Goal: Transaction & Acquisition: Download file/media

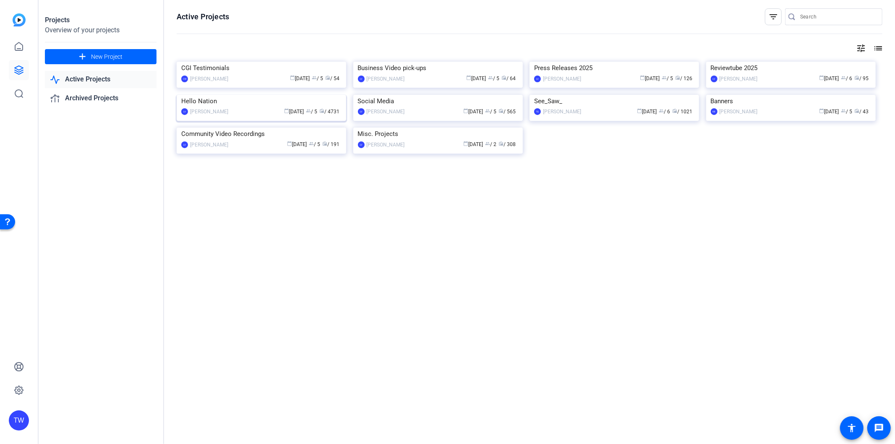
click at [225, 95] on img at bounding box center [261, 95] width 169 height 0
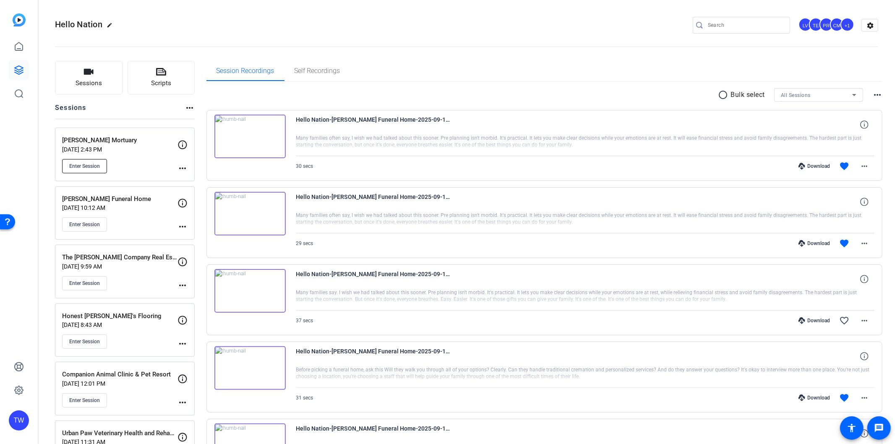
click at [85, 163] on span "Enter Session" at bounding box center [84, 166] width 31 height 7
click at [97, 167] on span "Enter Session" at bounding box center [84, 166] width 31 height 7
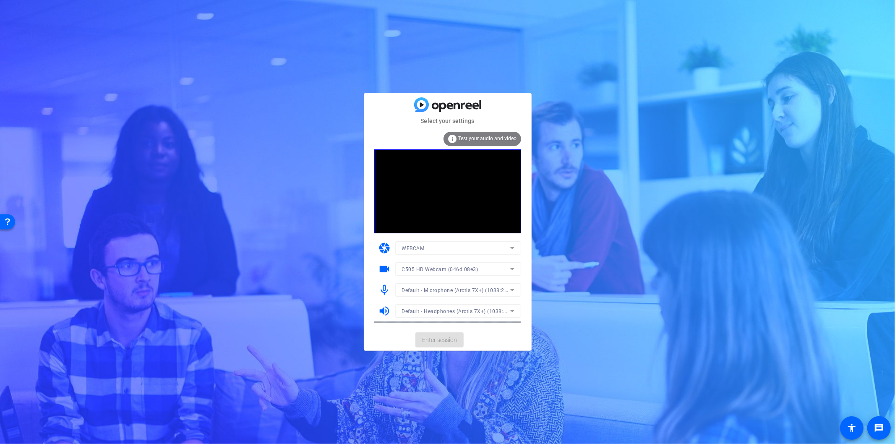
click at [484, 292] on mat-form-field "Default - Microphone (Arctis 7X+) (1038:2216)" at bounding box center [458, 289] width 126 height 13
click at [483, 292] on span "Default - Microphone (Arctis 7X+) (1038:2216)" at bounding box center [459, 289] width 114 height 7
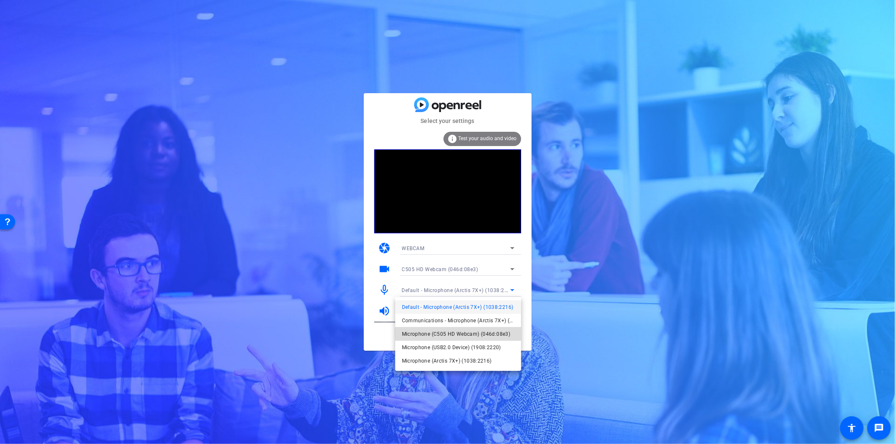
click at [477, 333] on span "Microphone (C505 HD Webcam) (046d:08e3)" at bounding box center [456, 334] width 109 height 10
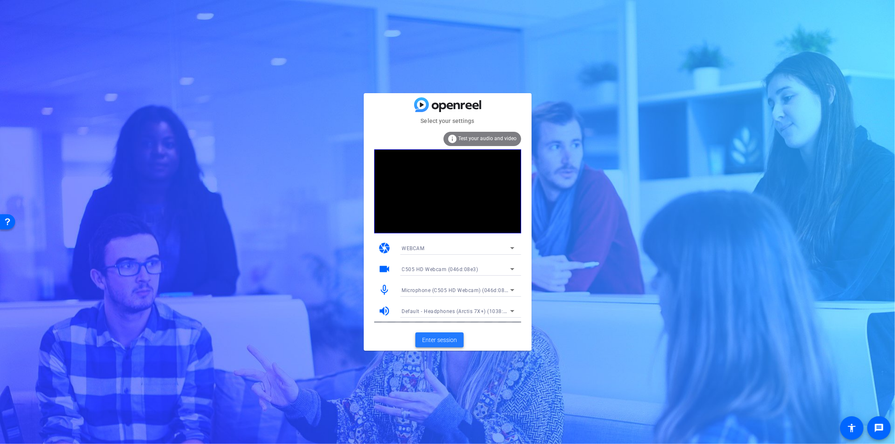
click at [435, 338] on span "Enter session" at bounding box center [439, 340] width 35 height 9
click at [455, 289] on span "Default - Microphone (Arctis 7X+) (1038:2216)" at bounding box center [459, 289] width 114 height 7
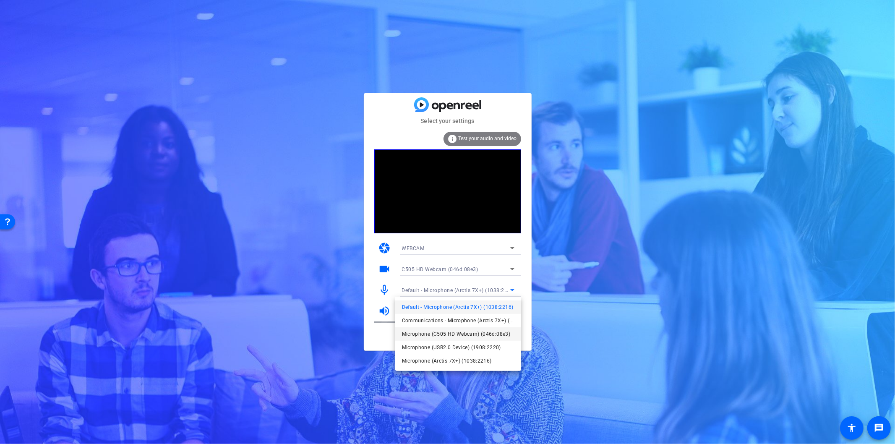
click at [494, 334] on span "Microphone (C505 HD Webcam) (046d:08e3)" at bounding box center [456, 334] width 109 height 10
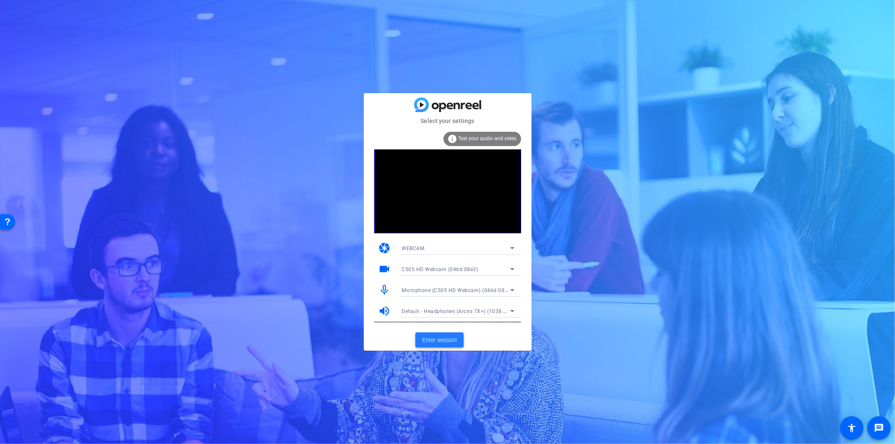
click at [448, 338] on span "Enter session" at bounding box center [439, 340] width 35 height 9
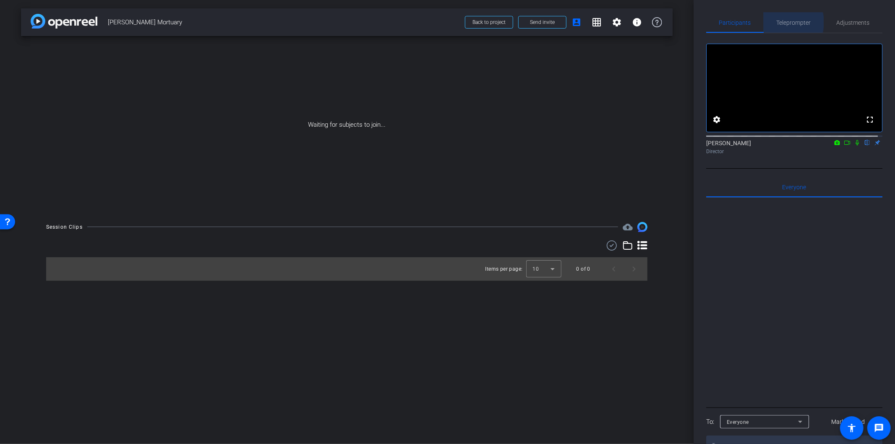
click at [785, 22] on span "Teleprompter" at bounding box center [793, 23] width 34 height 6
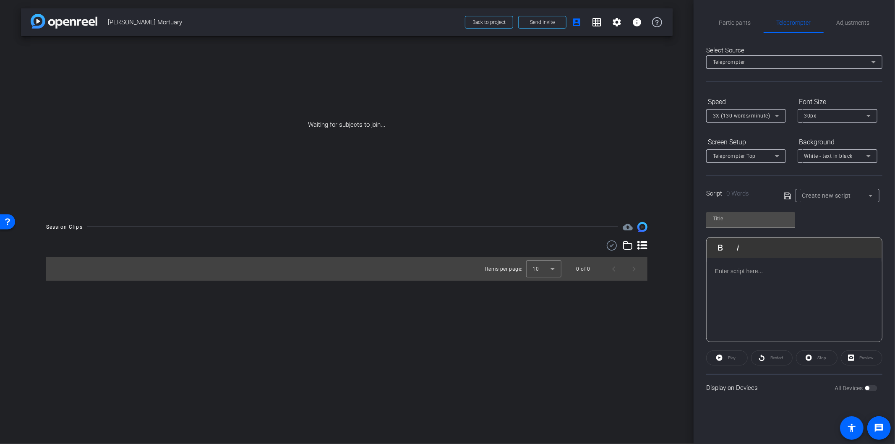
click at [774, 278] on div at bounding box center [793, 300] width 175 height 84
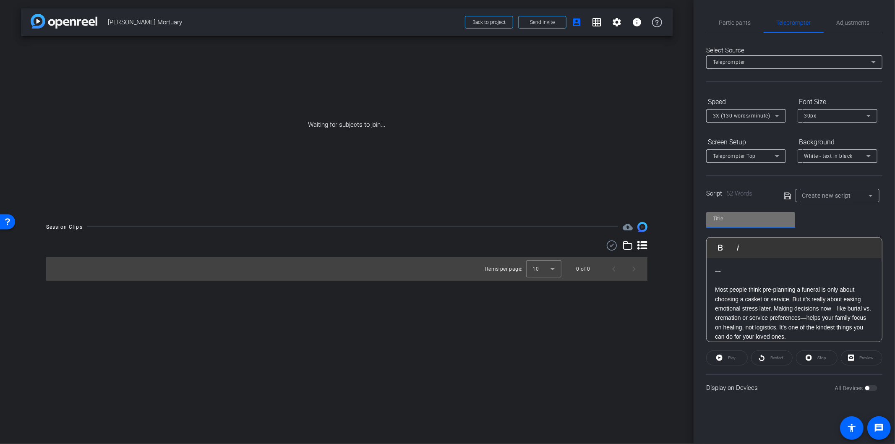
click at [757, 219] on input "text" at bounding box center [750, 218] width 75 height 10
type input "[PERSON_NAME] Mortuary"
click at [786, 194] on icon at bounding box center [786, 195] width 7 height 7
click at [750, 24] on div "Participants" at bounding box center [734, 23] width 57 height 20
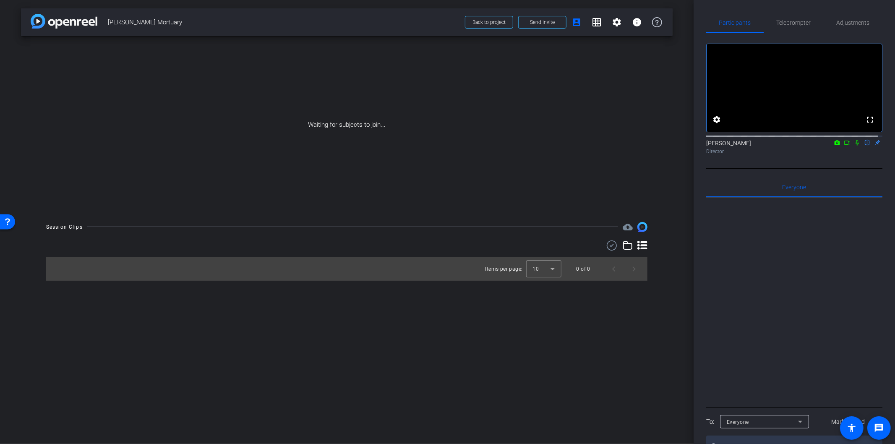
click at [833, 146] on icon at bounding box center [836, 143] width 7 height 6
click at [842, 151] on div at bounding box center [447, 222] width 895 height 444
click at [843, 146] on icon at bounding box center [846, 143] width 7 height 6
click at [854, 146] on icon at bounding box center [857, 143] width 7 height 6
click at [844, 146] on icon at bounding box center [846, 143] width 7 height 6
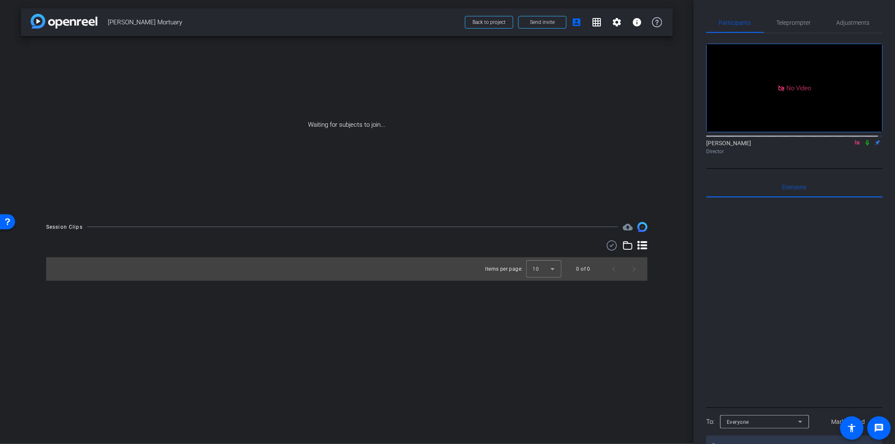
click at [854, 146] on icon at bounding box center [857, 143] width 7 height 6
click at [492, 376] on div "arrow_back Myers Mortuary Back to project Send invite account_box grid_on setti…" at bounding box center [346, 222] width 693 height 444
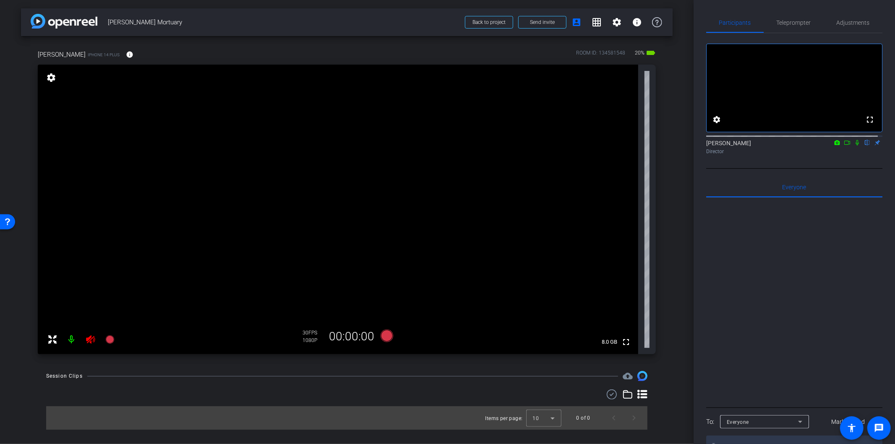
click at [91, 337] on icon at bounding box center [91, 339] width 10 height 10
click at [789, 23] on span "Teleprompter" at bounding box center [793, 23] width 34 height 6
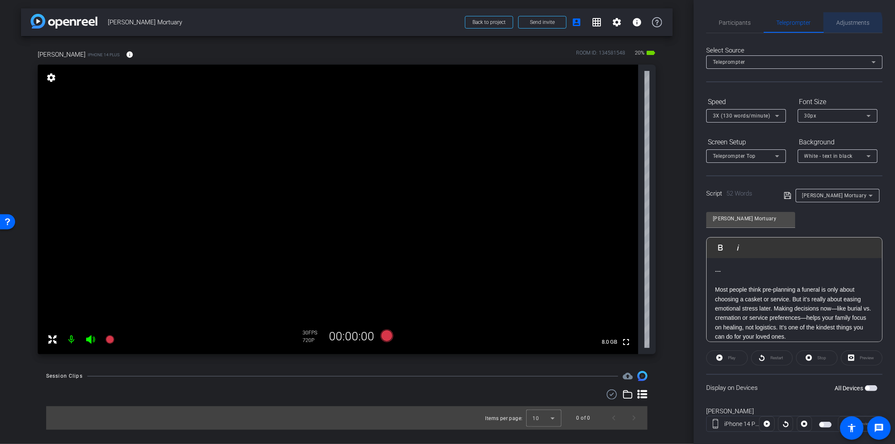
click at [843, 26] on span "Adjustments" at bounding box center [852, 23] width 33 height 20
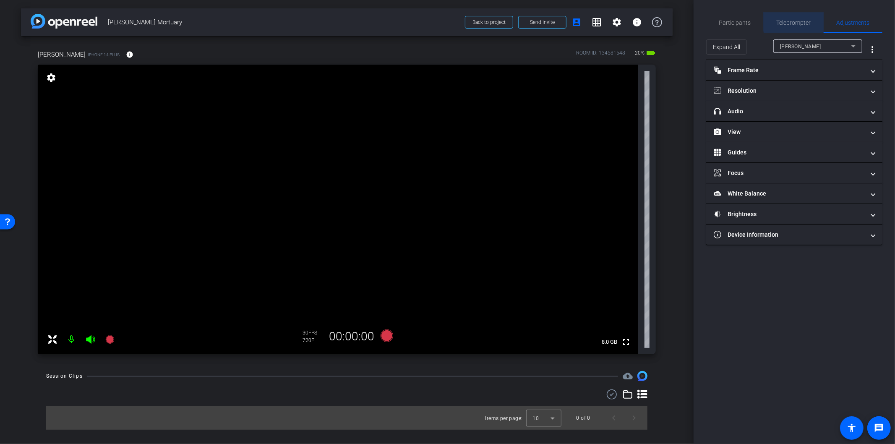
click at [799, 21] on span "Teleprompter" at bounding box center [793, 23] width 34 height 6
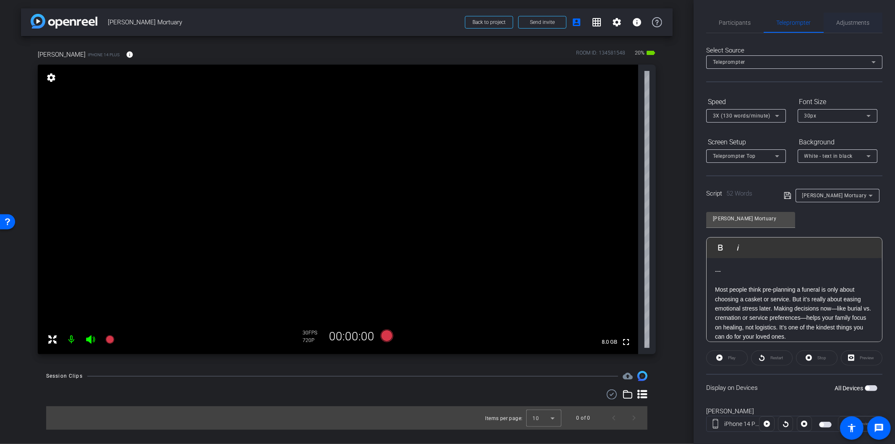
click at [840, 18] on span "Adjustments" at bounding box center [852, 23] width 33 height 20
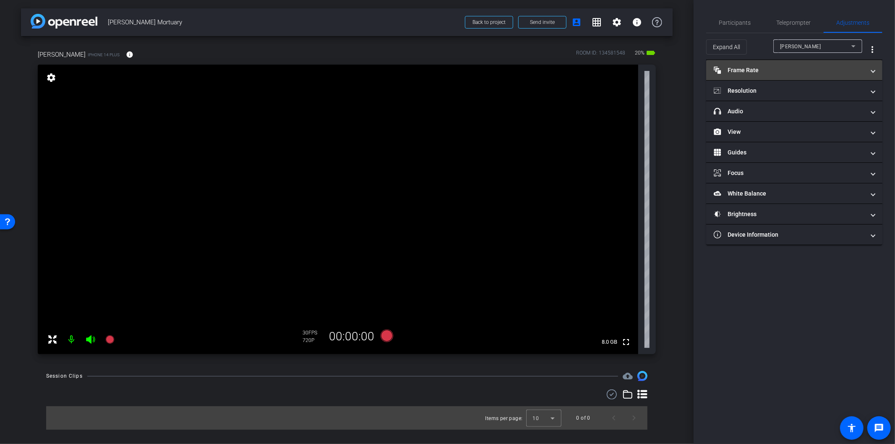
click at [784, 72] on mat-panel-title "Frame Rate Frame Rate" at bounding box center [788, 70] width 151 height 9
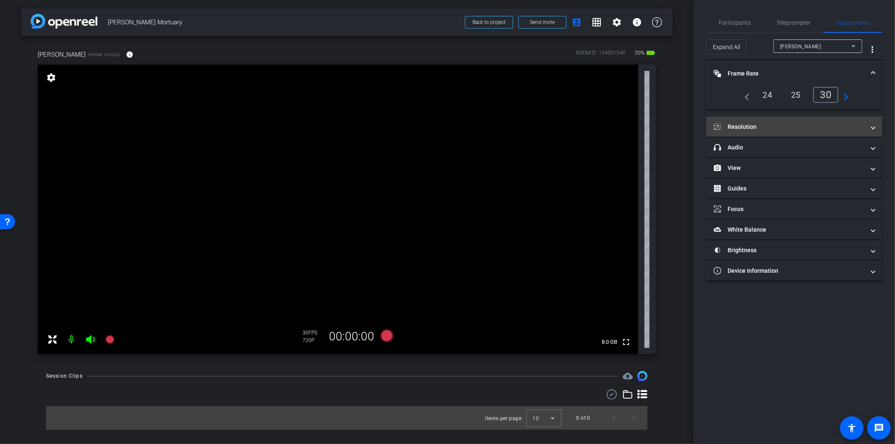
click at [794, 118] on mat-expansion-panel-header "Resolution" at bounding box center [794, 127] width 176 height 20
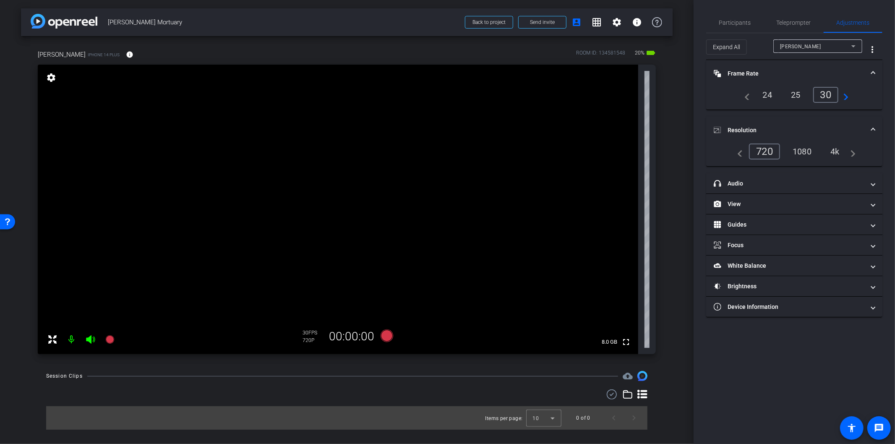
click at [834, 152] on div "4k" at bounding box center [835, 151] width 22 height 14
click at [799, 179] on mat-panel-title "headphone icon Audio" at bounding box center [788, 183] width 151 height 9
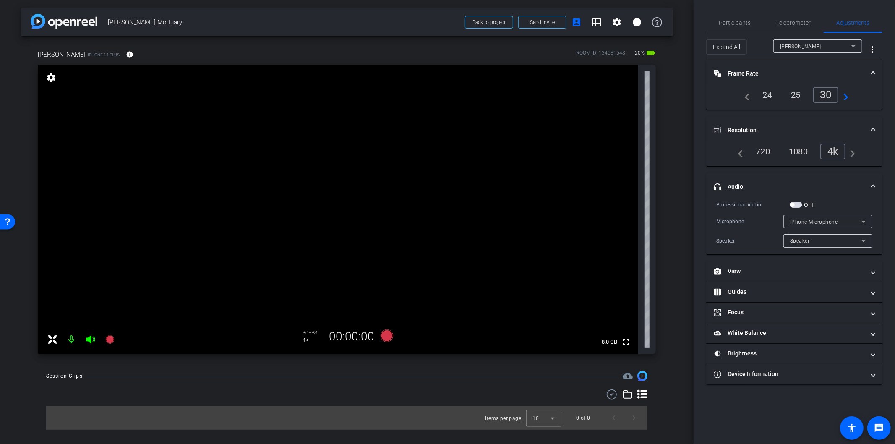
click at [793, 204] on span "button" at bounding box center [792, 205] width 4 height 4
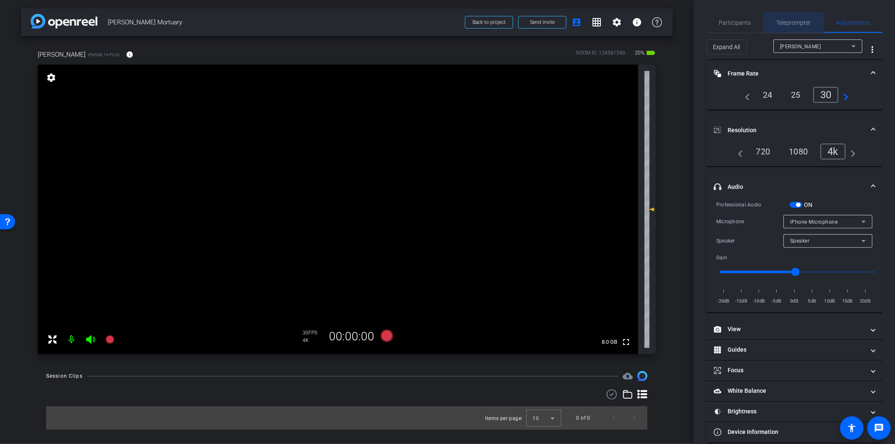
click at [782, 20] on span "Teleprompter" at bounding box center [793, 23] width 34 height 6
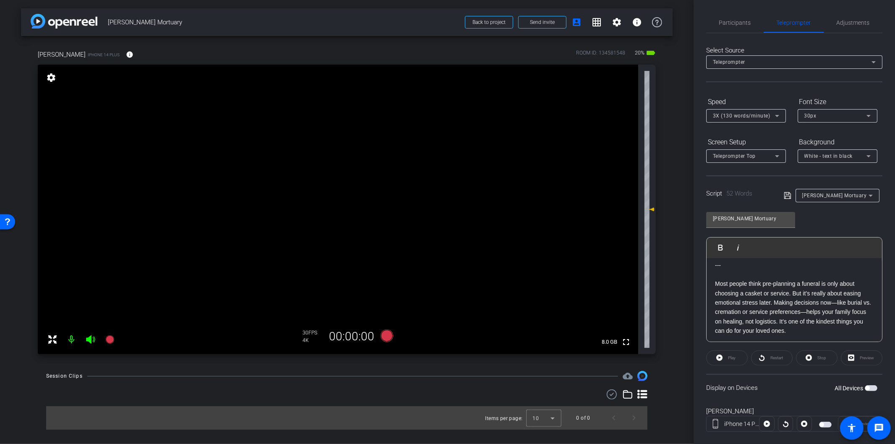
scroll to position [8, 0]
drag, startPoint x: 864, startPoint y: 388, endPoint x: 856, endPoint y: 380, distance: 11.3
click at [865, 388] on span "button" at bounding box center [867, 388] width 4 height 4
click at [388, 334] on icon at bounding box center [386, 335] width 13 height 13
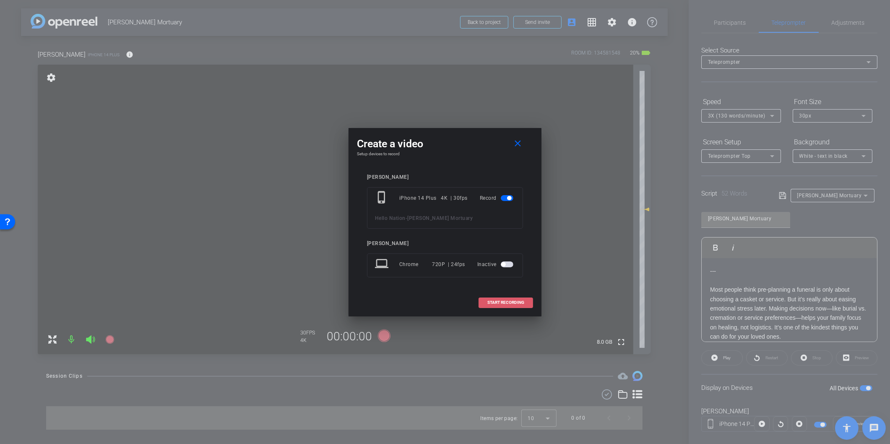
click at [510, 303] on span "START RECORDING" at bounding box center [505, 302] width 37 height 4
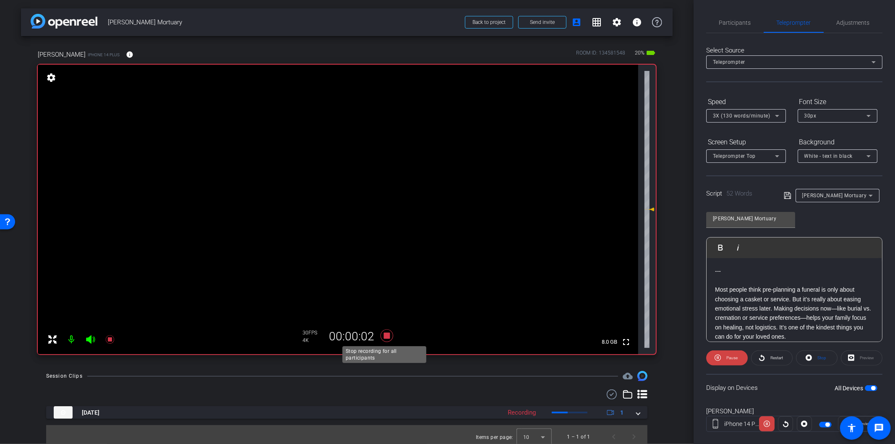
click at [385, 333] on icon at bounding box center [386, 335] width 13 height 13
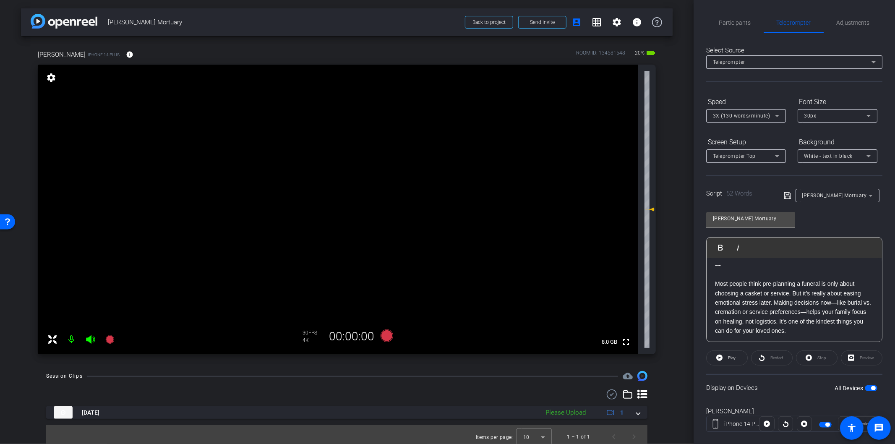
scroll to position [8, 0]
click at [384, 336] on icon at bounding box center [386, 335] width 13 height 13
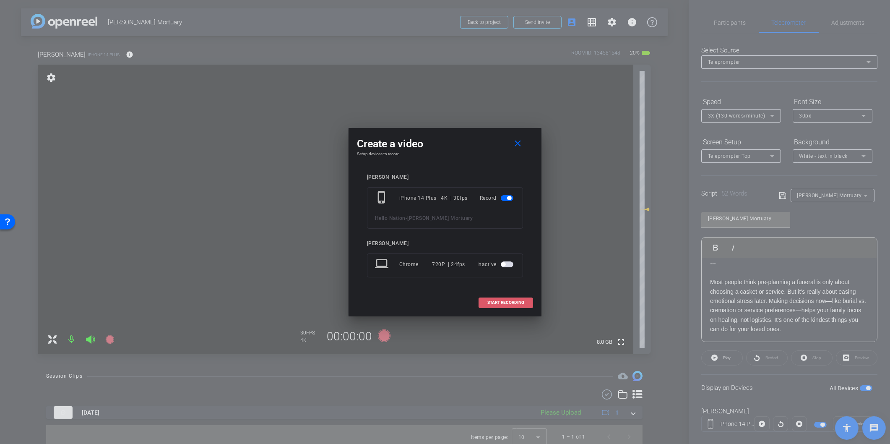
click at [510, 302] on span "START RECORDING" at bounding box center [505, 302] width 37 height 4
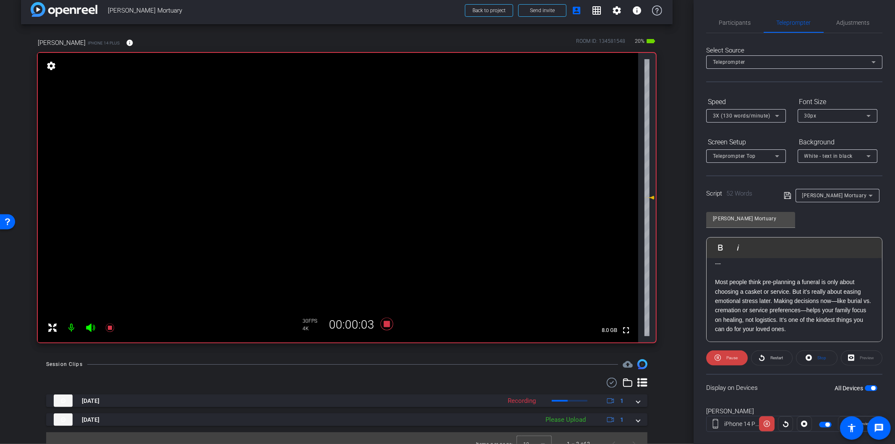
scroll to position [23, 0]
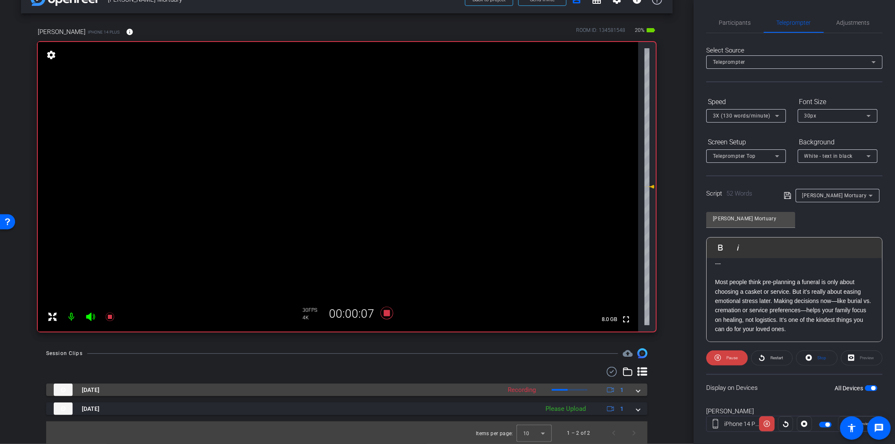
click at [636, 390] on span at bounding box center [637, 389] width 3 height 9
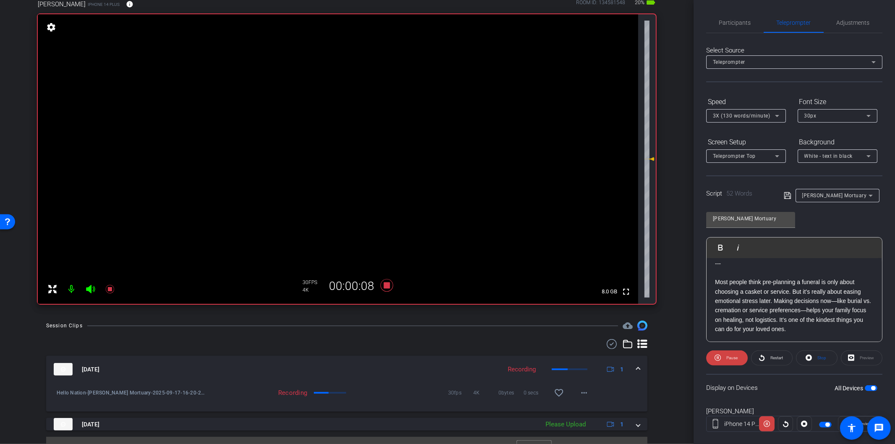
scroll to position [65, 0]
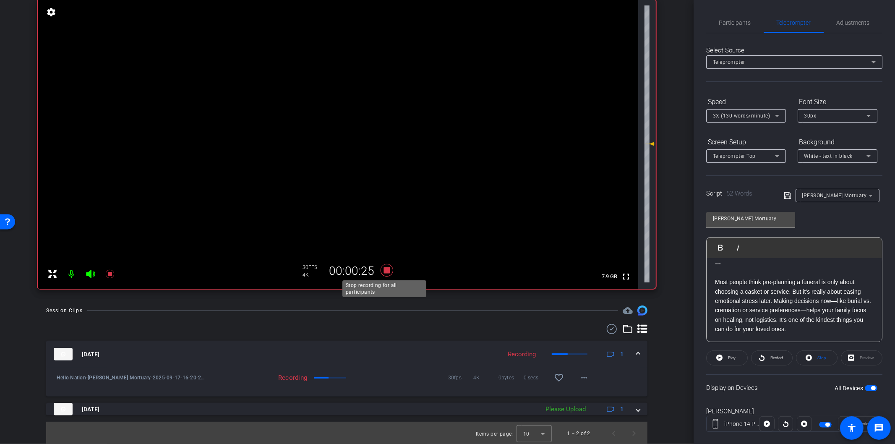
click at [385, 271] on icon at bounding box center [386, 270] width 13 height 13
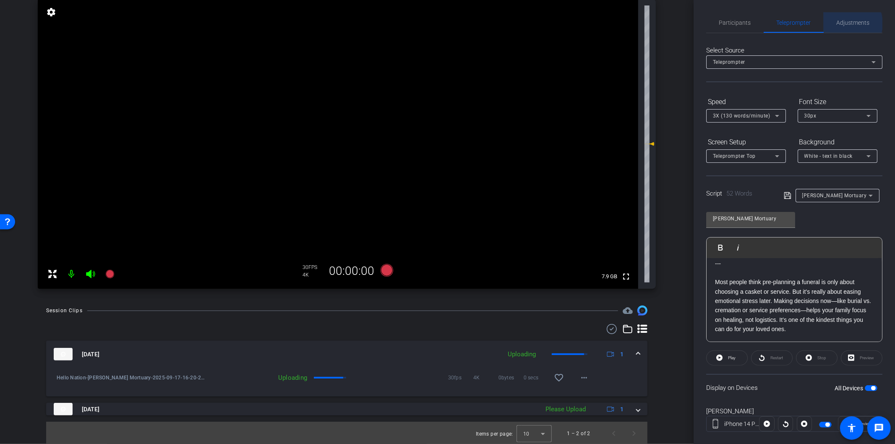
click at [844, 23] on span "Adjustments" at bounding box center [852, 23] width 33 height 6
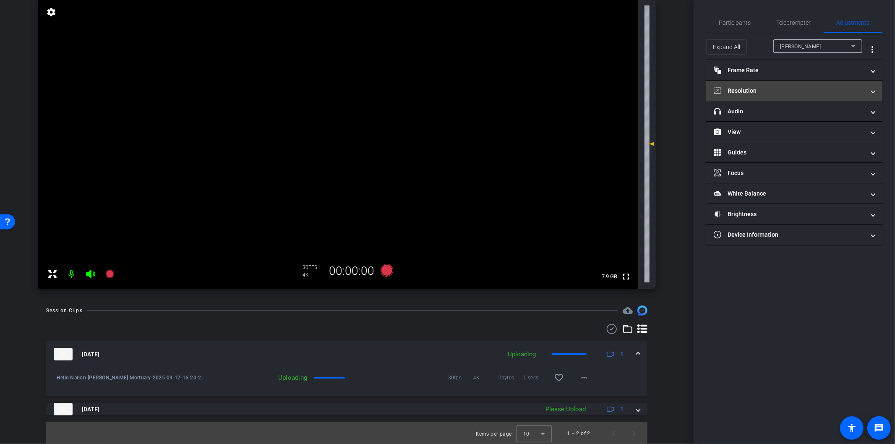
click at [751, 93] on mat-panel-title "Resolution" at bounding box center [788, 90] width 151 height 9
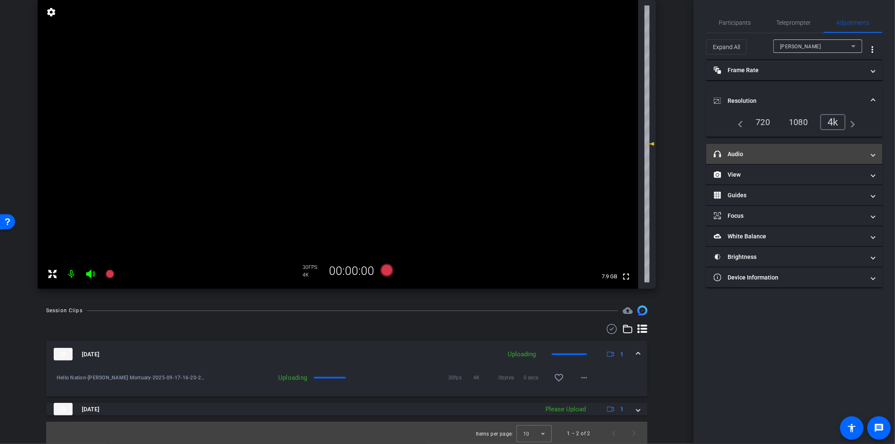
click at [748, 150] on mat-panel-title "headphone icon Audio" at bounding box center [788, 154] width 151 height 9
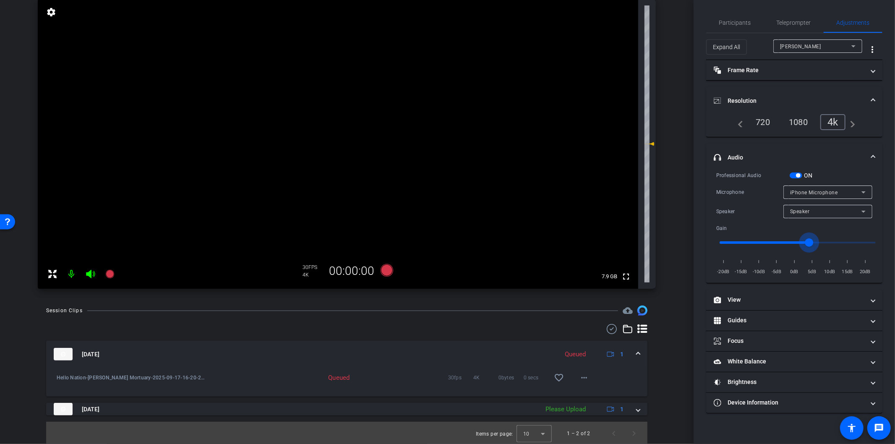
drag, startPoint x: 800, startPoint y: 242, endPoint x: 810, endPoint y: 244, distance: 10.2
type input "3"
click at [810, 244] on input "range" at bounding box center [797, 242] width 174 height 18
click at [790, 21] on span "Teleprompter" at bounding box center [793, 23] width 34 height 6
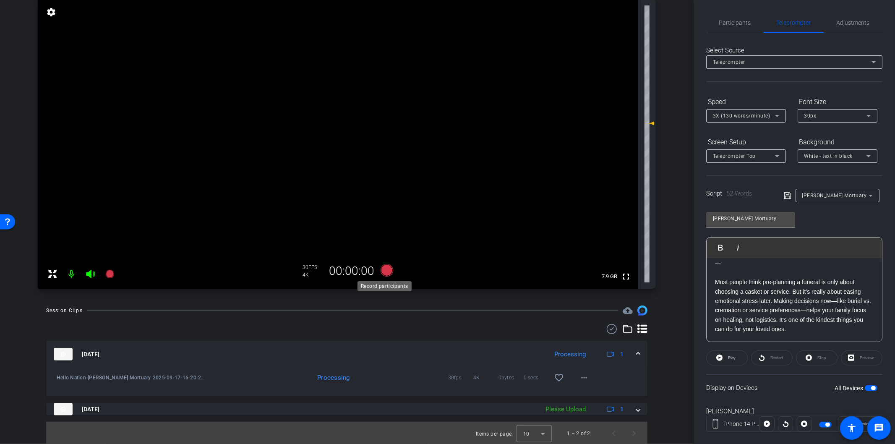
click at [382, 269] on icon at bounding box center [386, 270] width 13 height 13
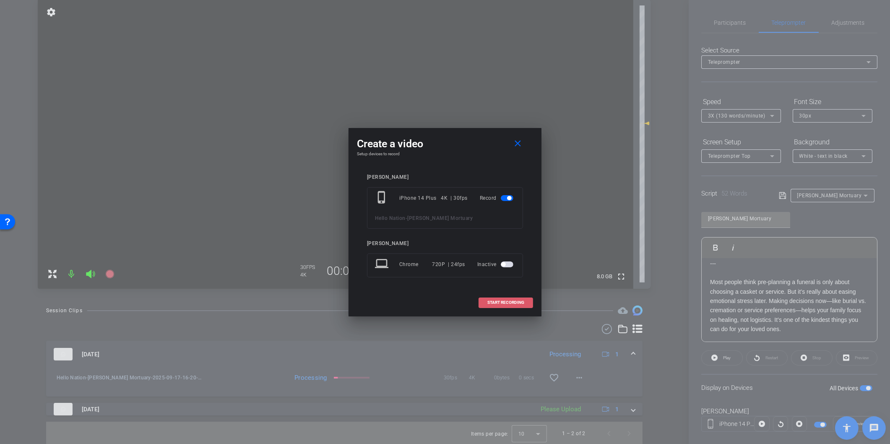
click at [494, 304] on span "START RECORDING" at bounding box center [505, 302] width 37 height 4
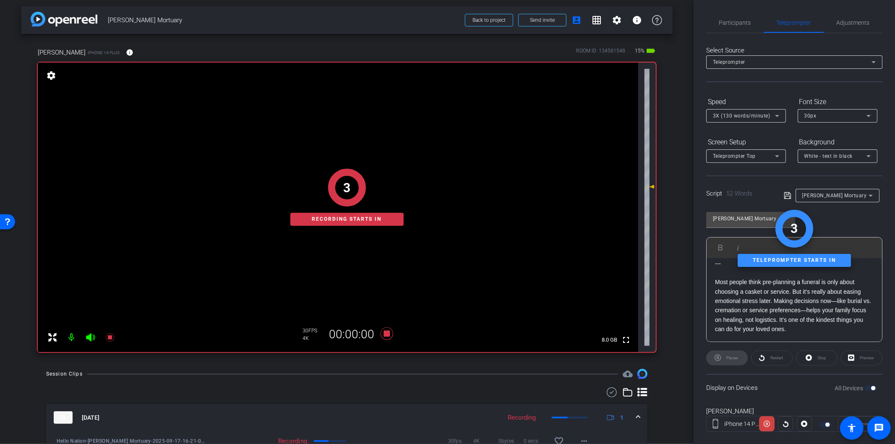
scroll to position [0, 0]
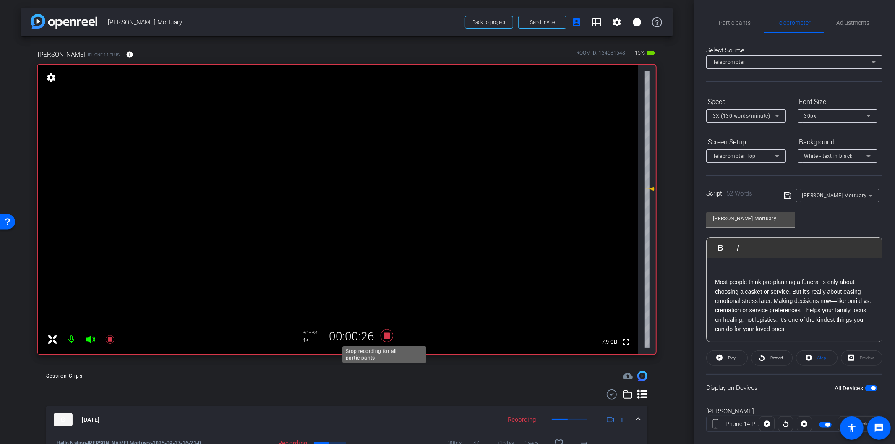
click at [382, 336] on icon at bounding box center [386, 335] width 13 height 13
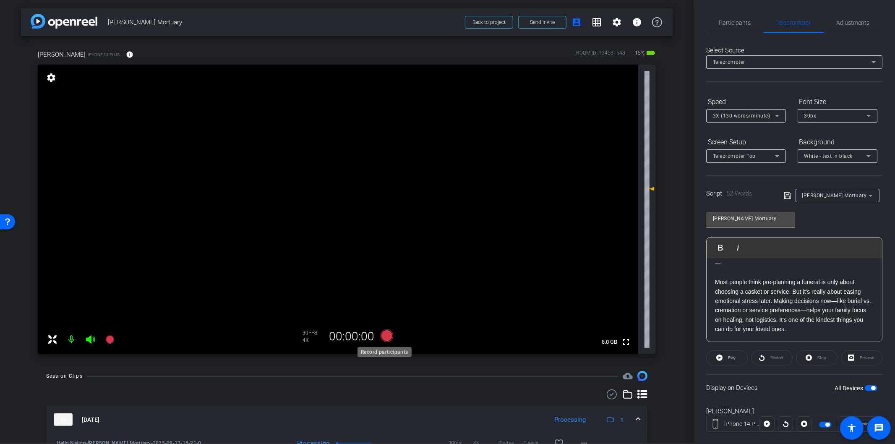
click at [385, 334] on icon at bounding box center [386, 335] width 13 height 13
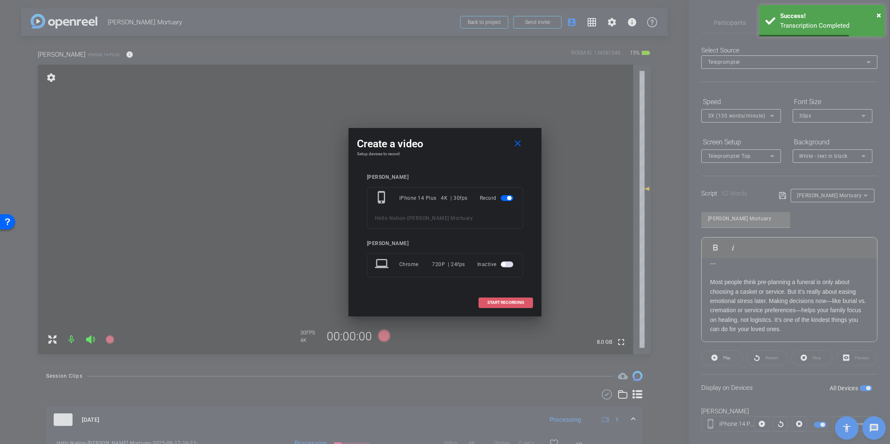
click at [500, 304] on span "START RECORDING" at bounding box center [505, 302] width 37 height 4
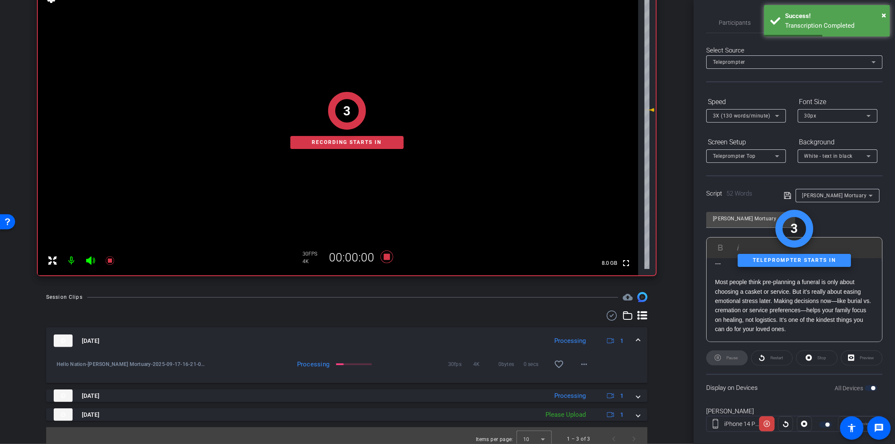
scroll to position [85, 0]
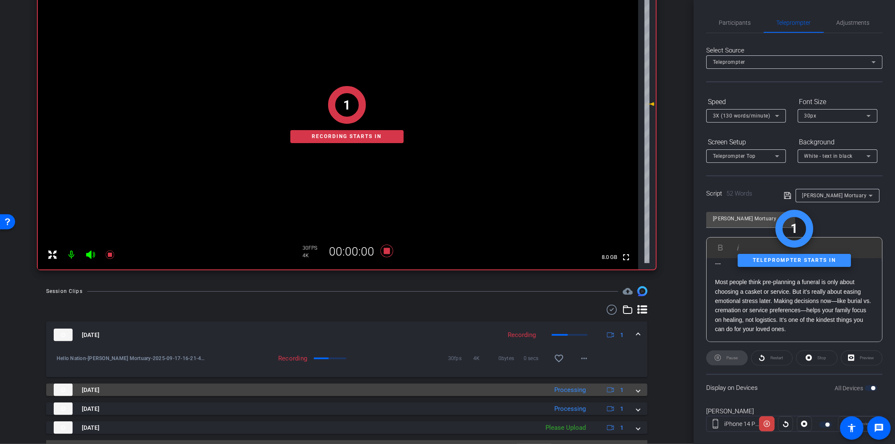
click at [636, 391] on span at bounding box center [637, 389] width 3 height 9
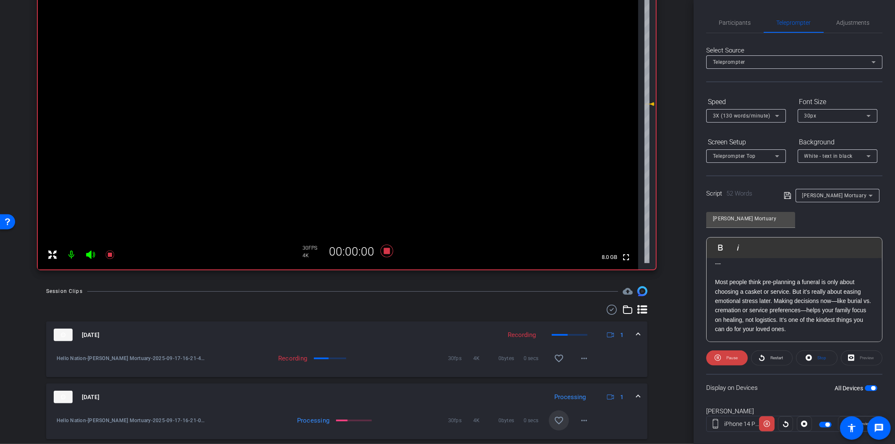
click at [555, 417] on mat-icon "favorite_border" at bounding box center [559, 420] width 10 height 10
click at [384, 252] on icon at bounding box center [386, 251] width 13 height 13
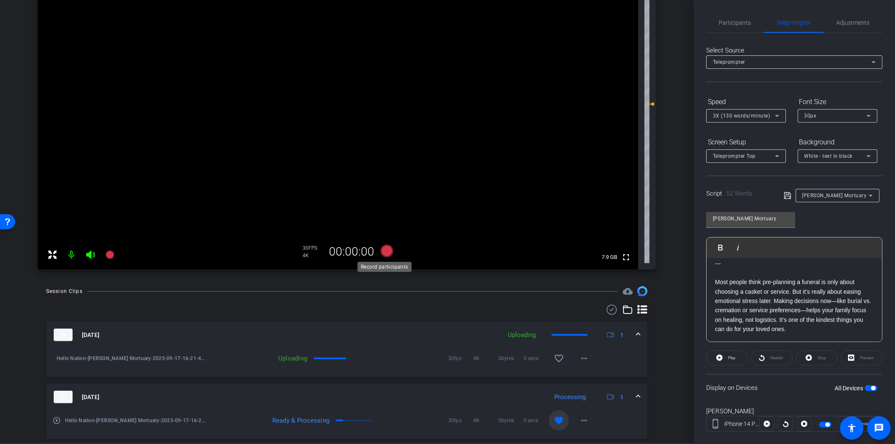
click at [385, 247] on icon at bounding box center [386, 251] width 13 height 13
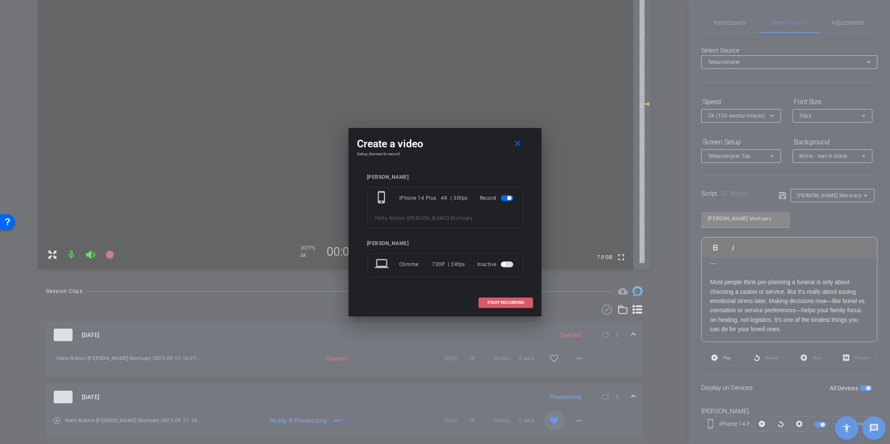
click at [512, 301] on span "START RECORDING" at bounding box center [505, 302] width 37 height 4
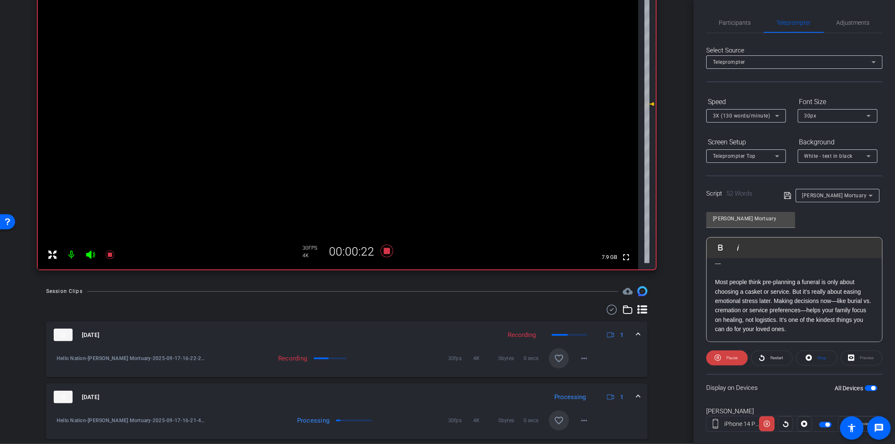
click at [554, 354] on mat-icon "favorite_border" at bounding box center [559, 358] width 10 height 10
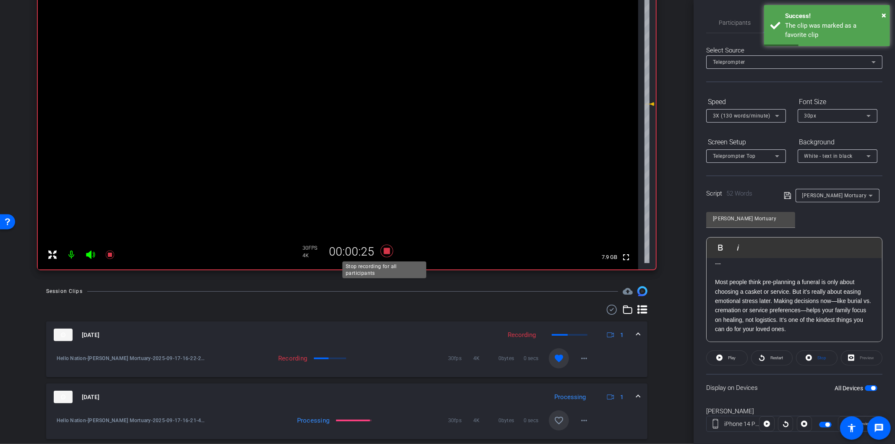
click at [386, 252] on icon at bounding box center [386, 251] width 13 height 13
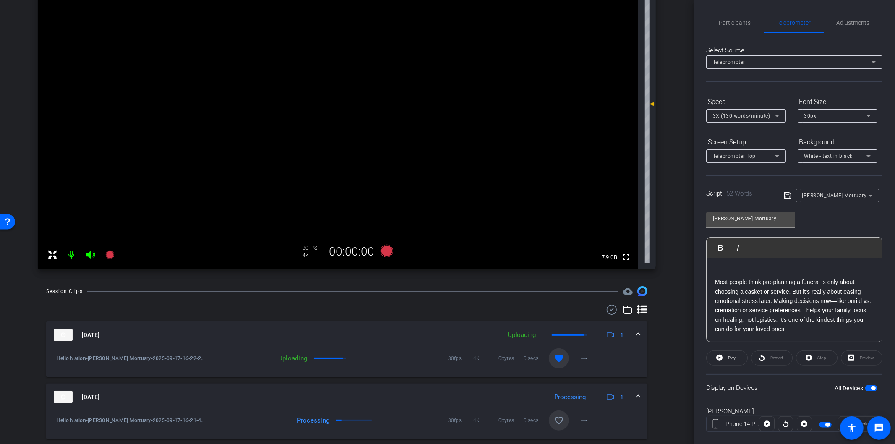
scroll to position [0, 0]
click at [871, 387] on span "button" at bounding box center [873, 388] width 4 height 4
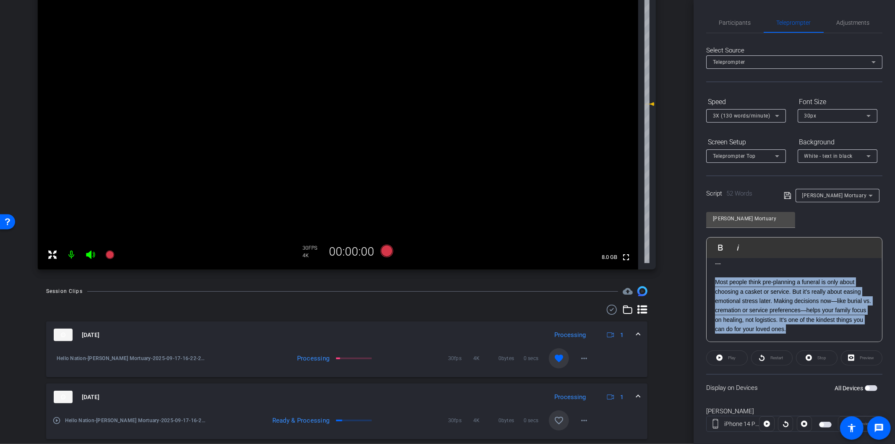
drag, startPoint x: 825, startPoint y: 328, endPoint x: 708, endPoint y: 284, distance: 124.6
click at [708, 284] on div "--- Most people think pre-planning a funeral is only about choosing a casket or…" at bounding box center [793, 296] width 175 height 92
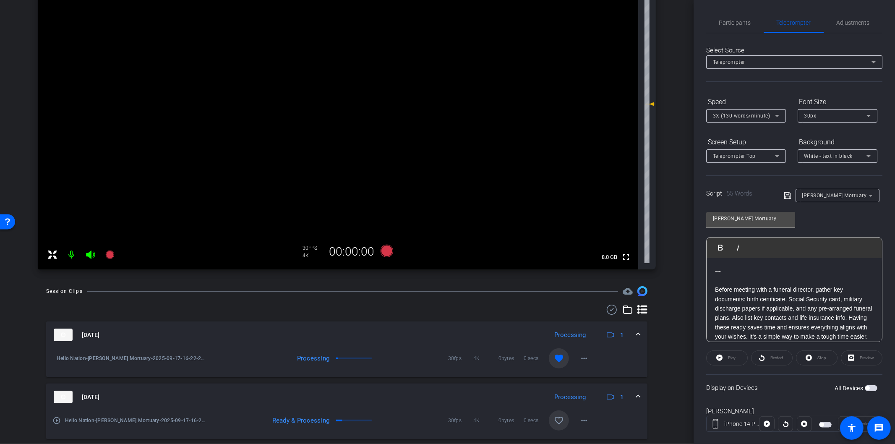
scroll to position [9, 0]
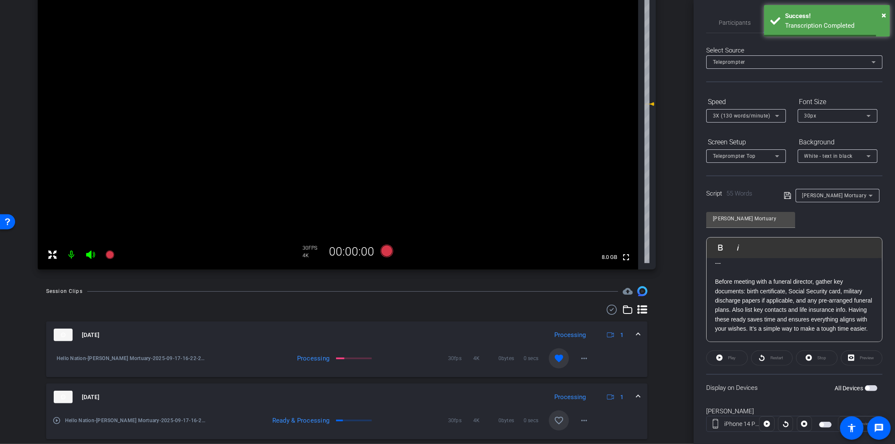
click at [865, 386] on span "button" at bounding box center [867, 388] width 4 height 4
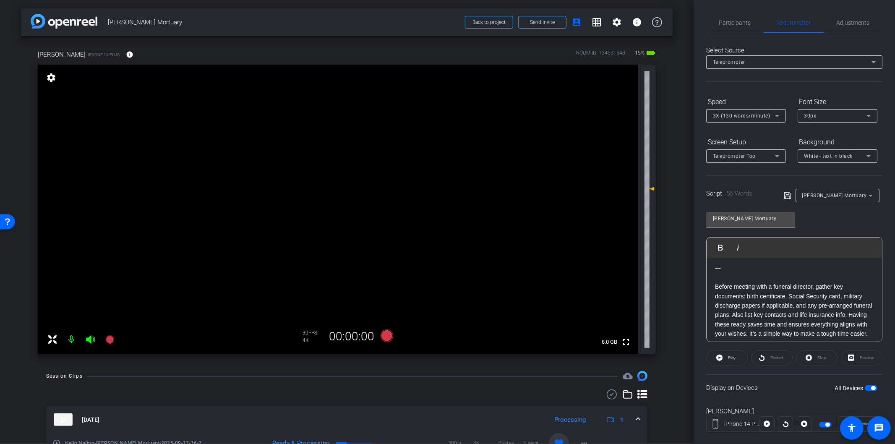
scroll to position [17, 0]
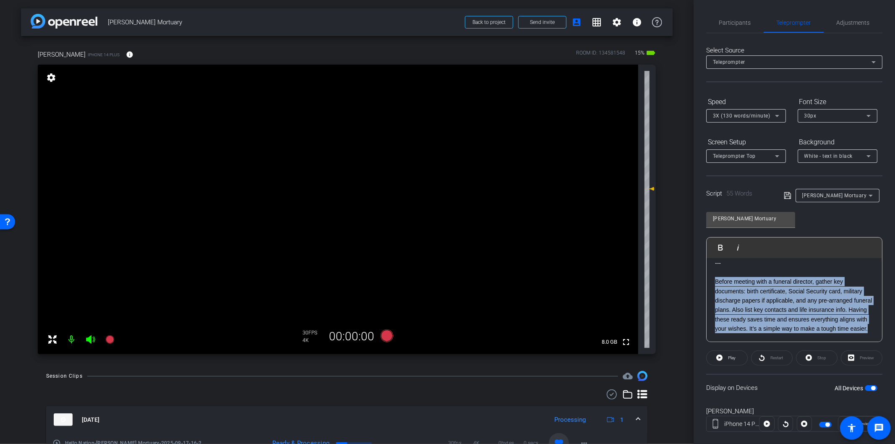
drag, startPoint x: 783, startPoint y: 329, endPoint x: 711, endPoint y: 270, distance: 93.0
click at [711, 270] on div "--- Before meeting with a funeral director, gather key documents: birth certifi…" at bounding box center [793, 296] width 175 height 92
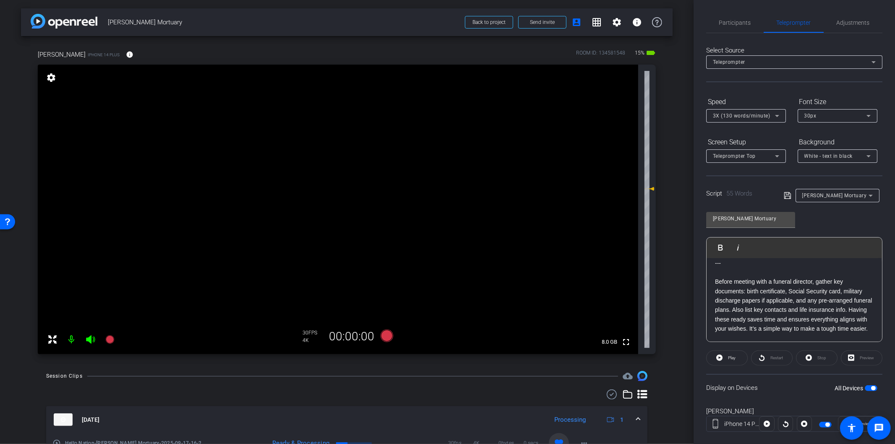
scroll to position [0, 0]
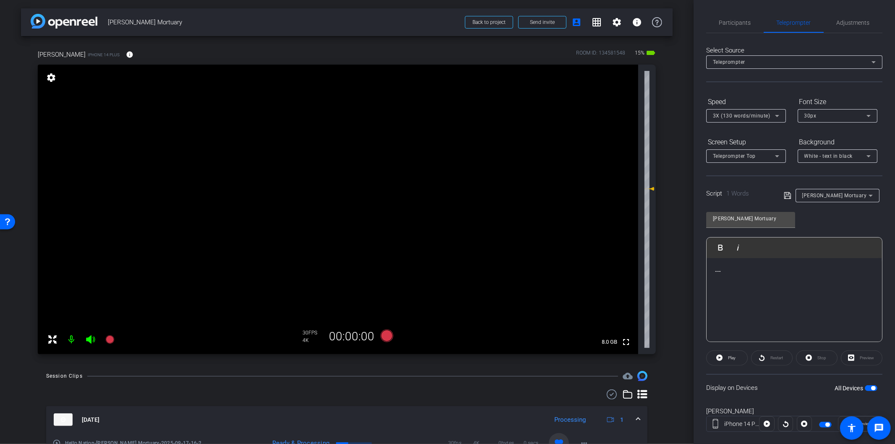
click at [749, 290] on p at bounding box center [794, 289] width 159 height 9
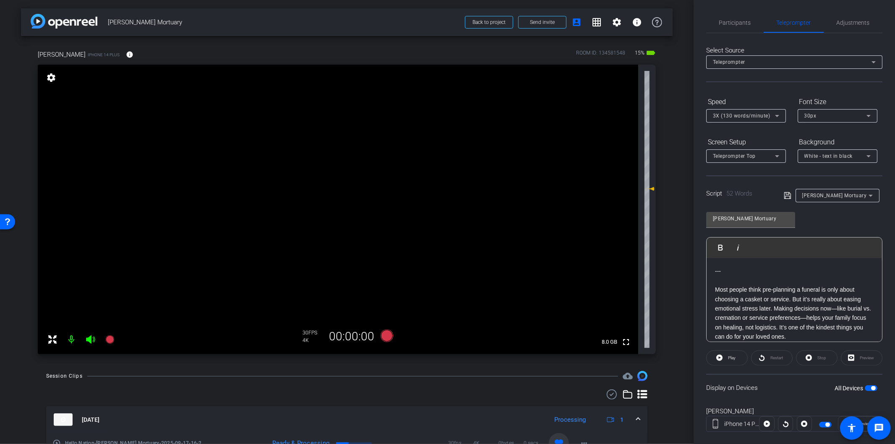
click at [871, 387] on span "button" at bounding box center [873, 388] width 4 height 4
click at [867, 387] on span "button" at bounding box center [870, 388] width 13 height 6
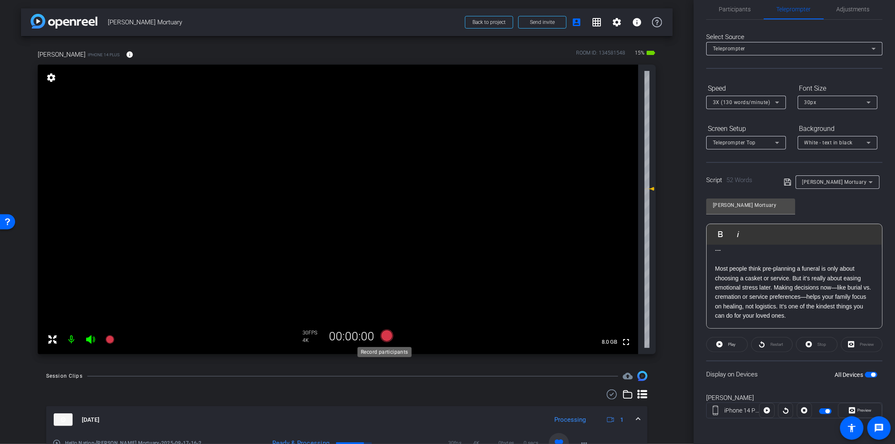
click at [386, 339] on icon at bounding box center [386, 335] width 13 height 13
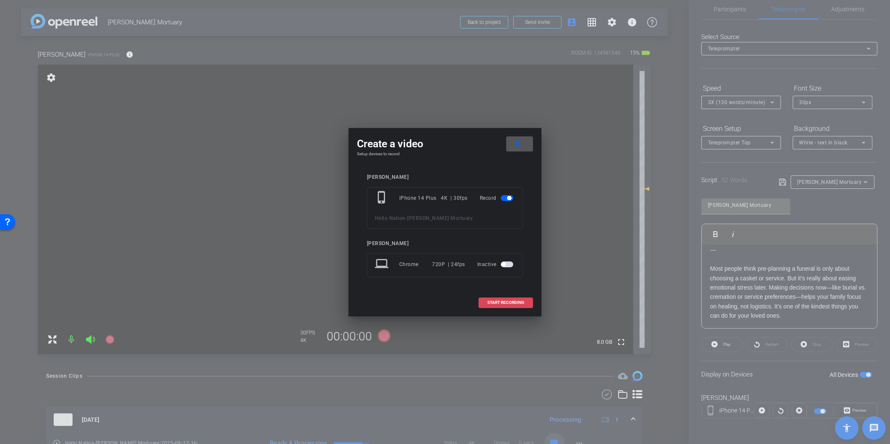
click at [510, 301] on span "START RECORDING" at bounding box center [505, 302] width 37 height 4
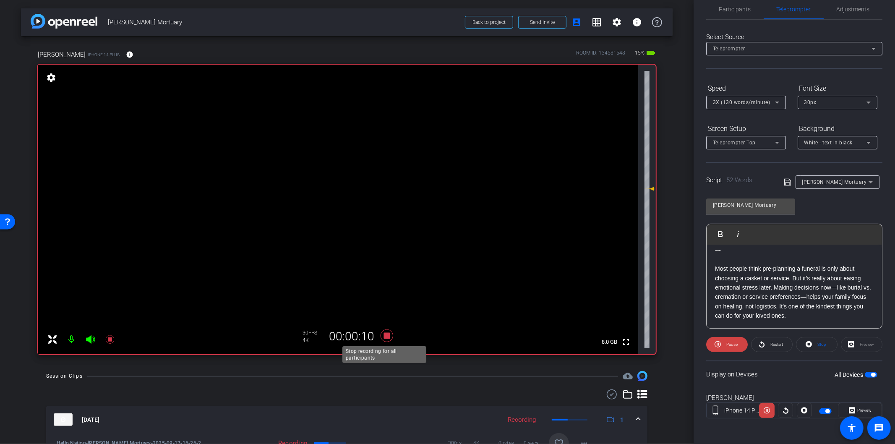
click at [383, 338] on icon at bounding box center [387, 335] width 20 height 15
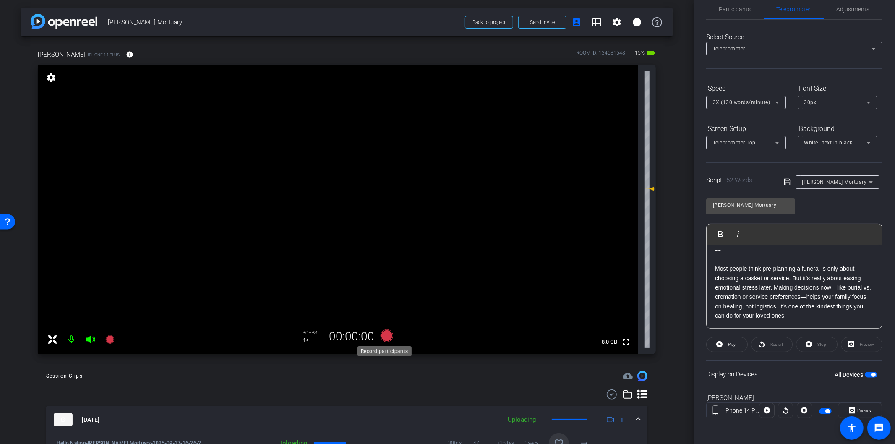
click at [383, 338] on icon at bounding box center [386, 335] width 13 height 13
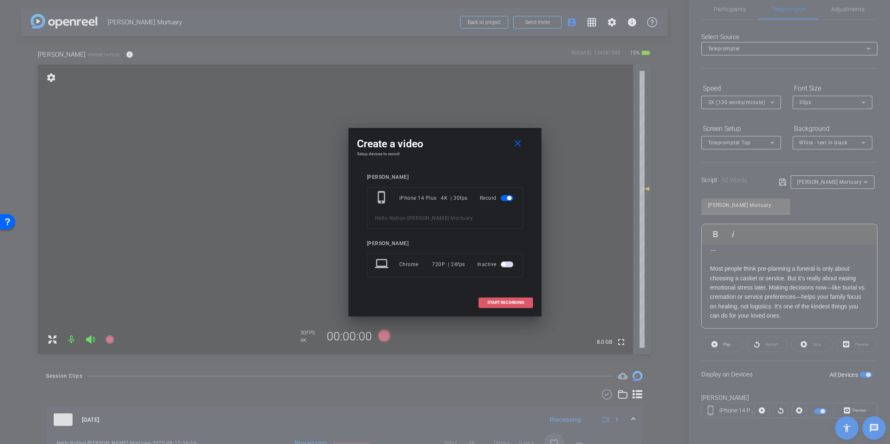
click at [512, 305] on span at bounding box center [506, 302] width 54 height 20
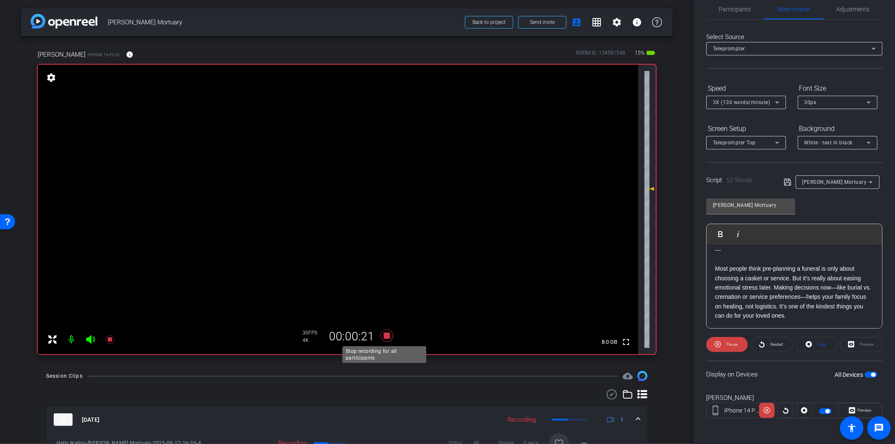
click at [383, 334] on icon at bounding box center [386, 335] width 13 height 13
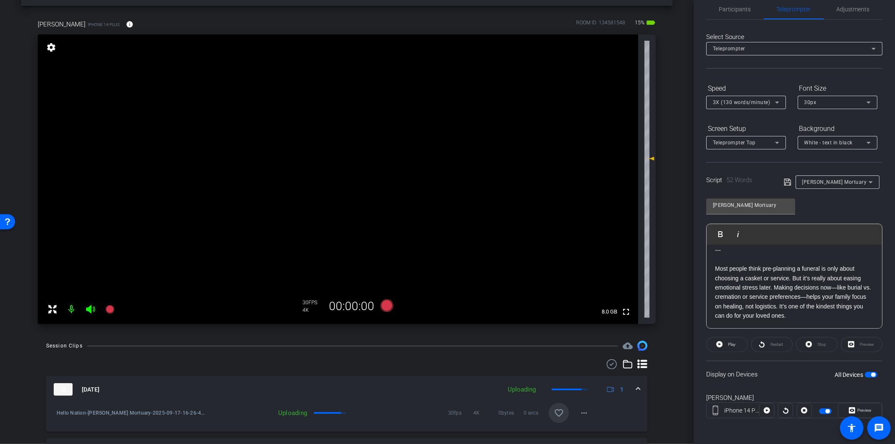
scroll to position [93, 0]
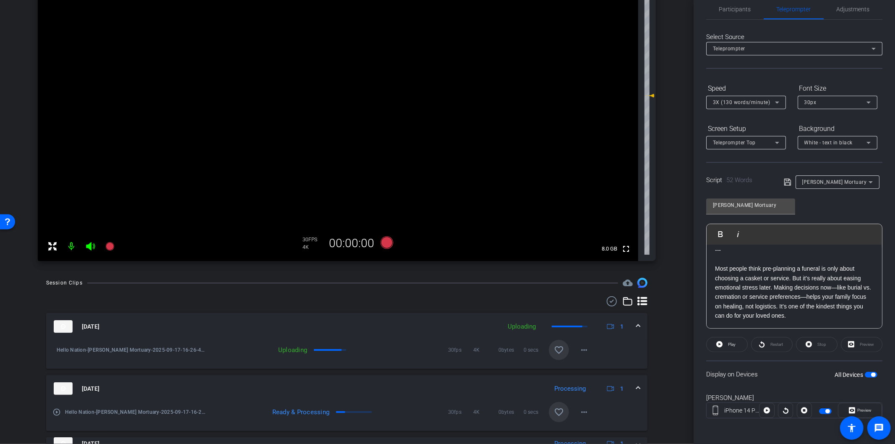
click at [554, 349] on mat-icon "favorite_border" at bounding box center [559, 350] width 10 height 10
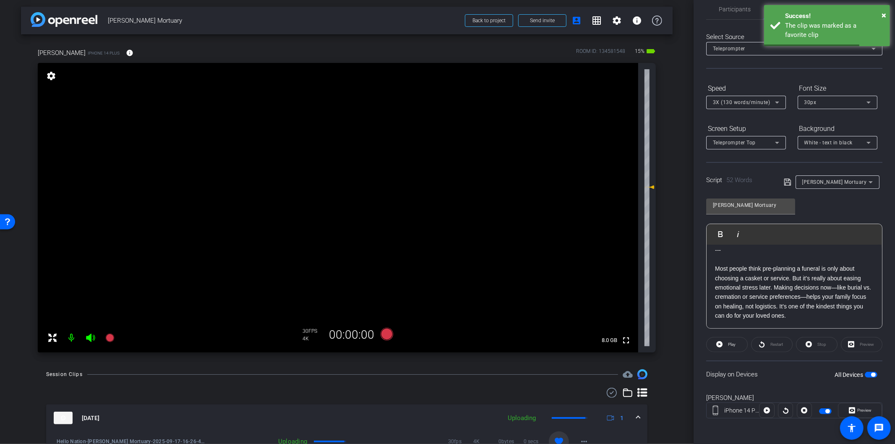
scroll to position [0, 0]
click at [382, 336] on icon at bounding box center [386, 335] width 13 height 13
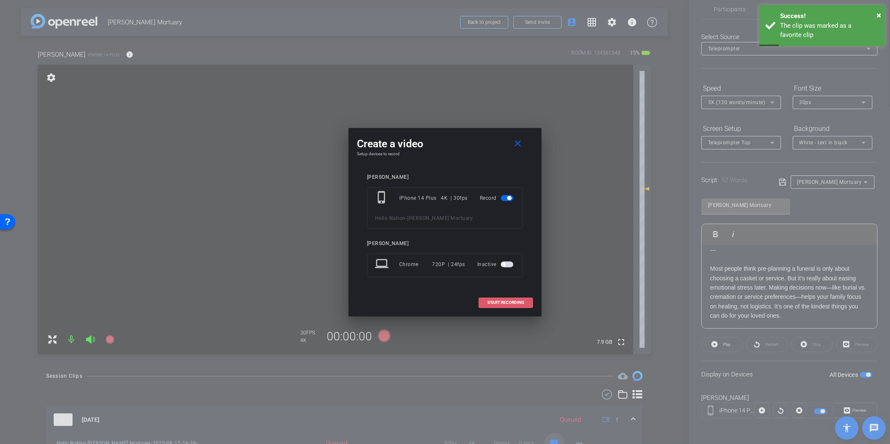
click at [497, 304] on span "START RECORDING" at bounding box center [505, 302] width 37 height 4
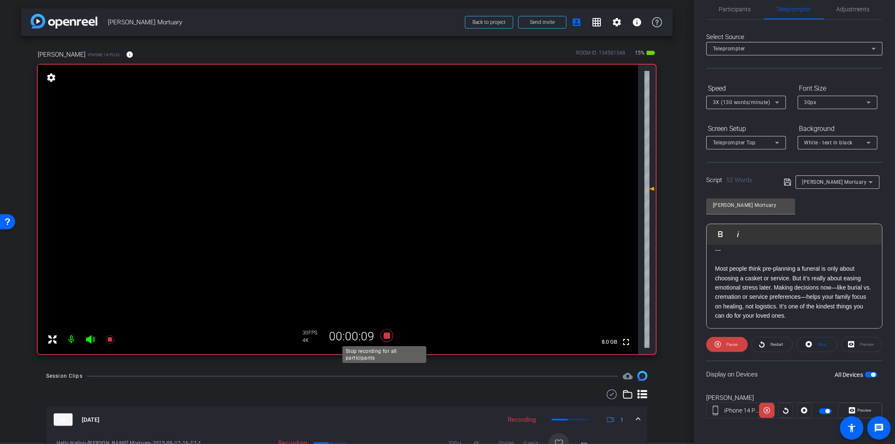
click at [383, 336] on icon at bounding box center [386, 335] width 13 height 13
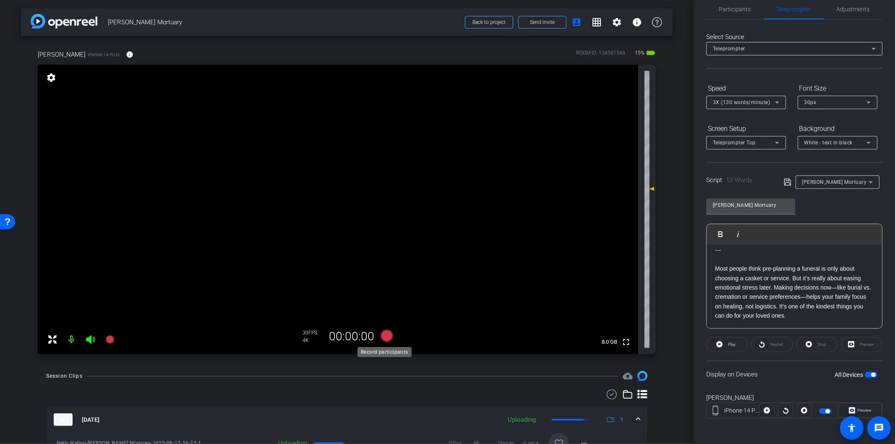
click at [380, 336] on icon at bounding box center [386, 335] width 13 height 13
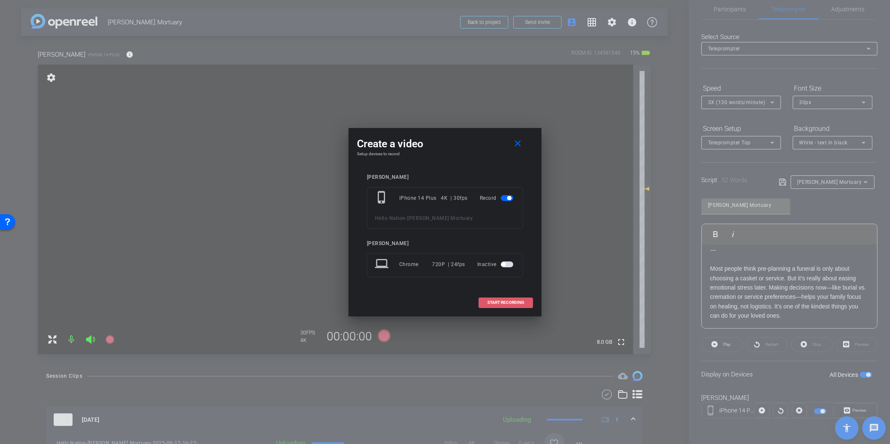
click at [507, 304] on span "START RECORDING" at bounding box center [505, 302] width 37 height 4
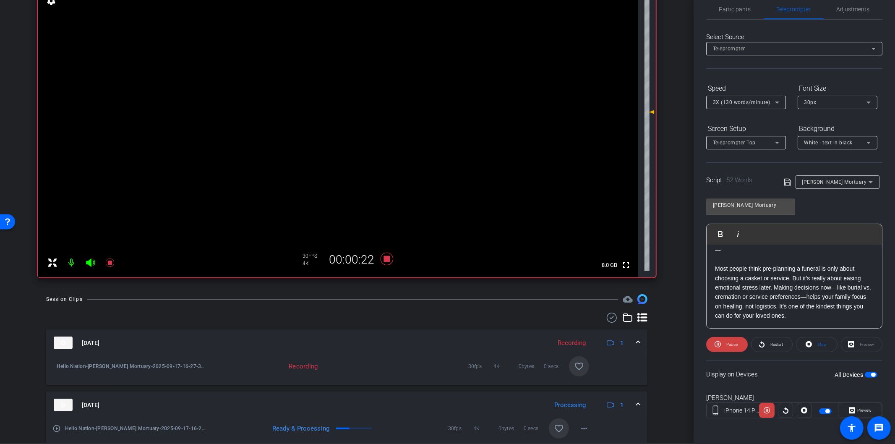
scroll to position [93, 0]
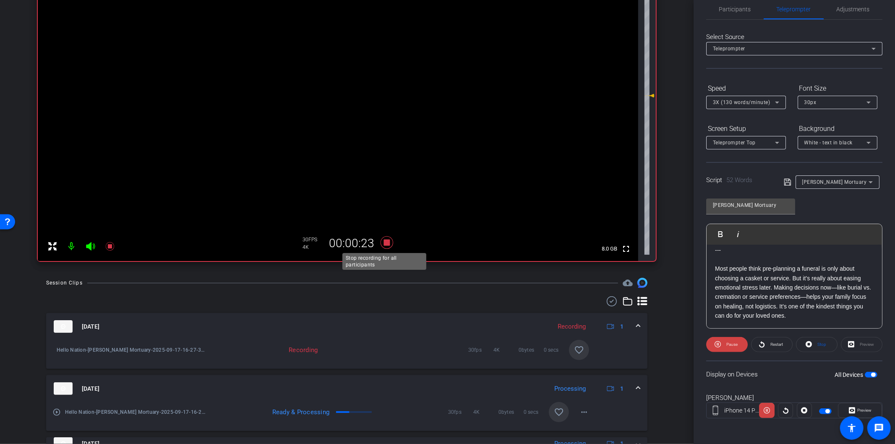
click at [386, 245] on icon at bounding box center [387, 242] width 20 height 15
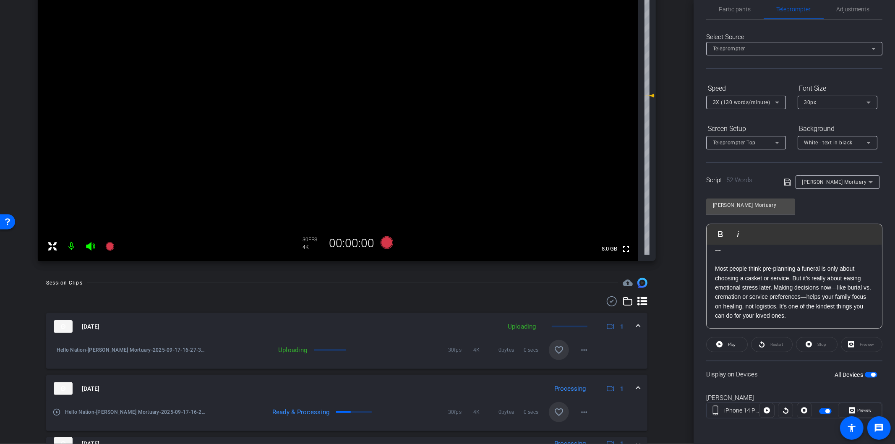
click at [556, 347] on mat-icon "favorite_border" at bounding box center [559, 350] width 10 height 10
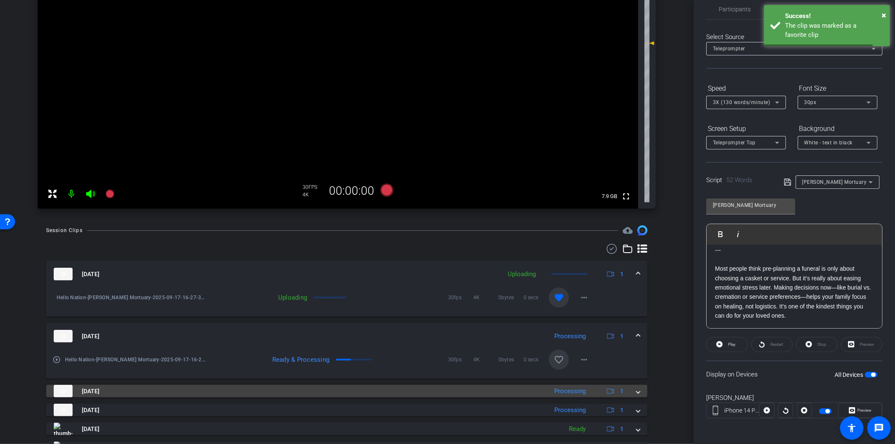
scroll to position [233, 0]
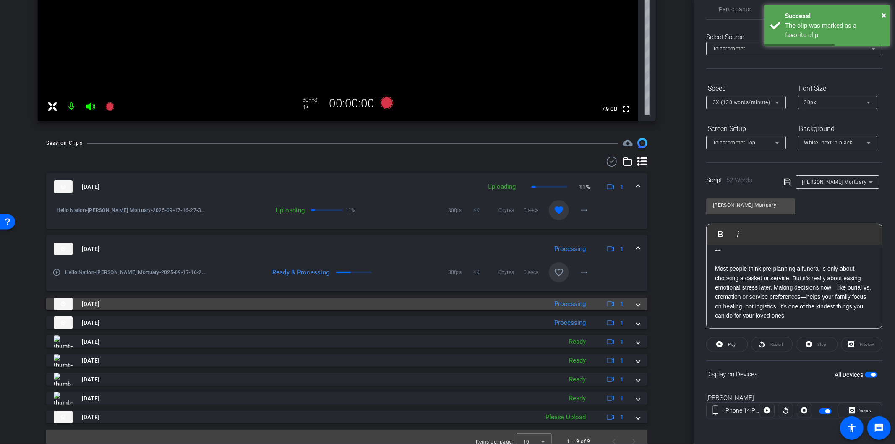
click at [628, 304] on div "Sep 17, 2025 Processing 1" at bounding box center [345, 303] width 583 height 13
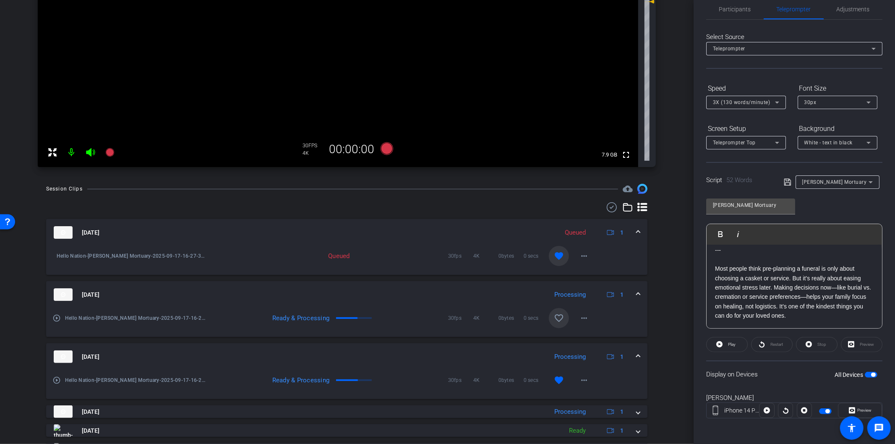
scroll to position [186, 0]
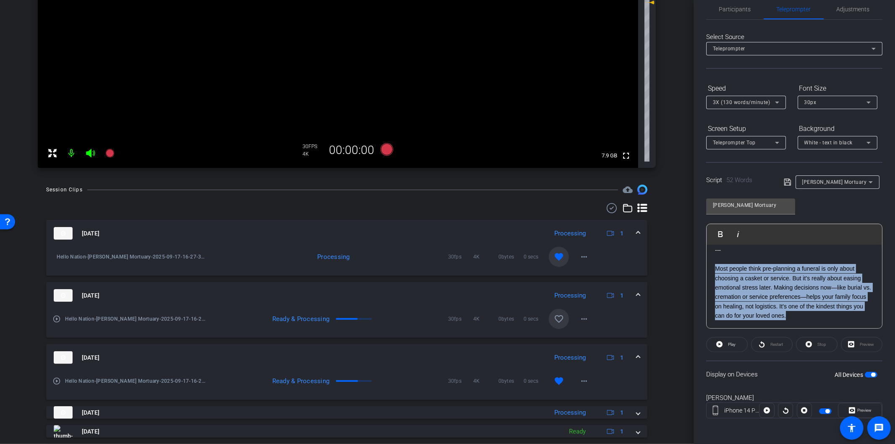
drag, startPoint x: 828, startPoint y: 316, endPoint x: 705, endPoint y: 270, distance: 131.1
click at [705, 270] on div "Participants Teleprompter Adjustments settings Tyler Weber flip Director Everyo…" at bounding box center [793, 222] width 201 height 444
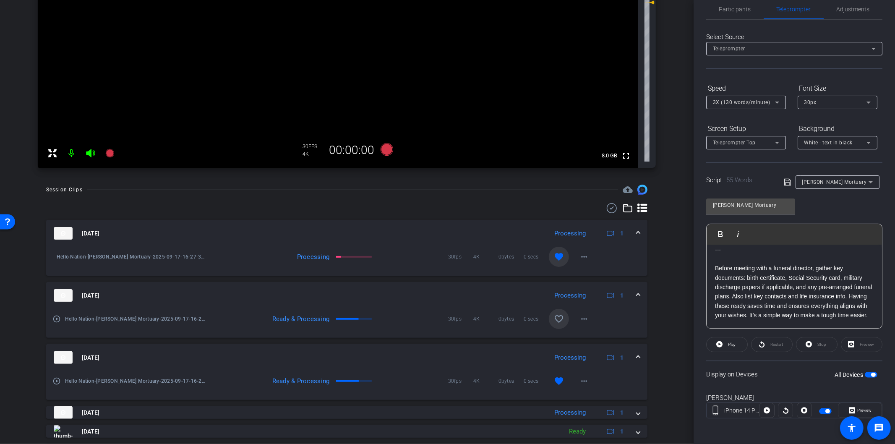
scroll to position [0, 0]
click at [871, 376] on button "All Devices" at bounding box center [870, 375] width 13 height 6
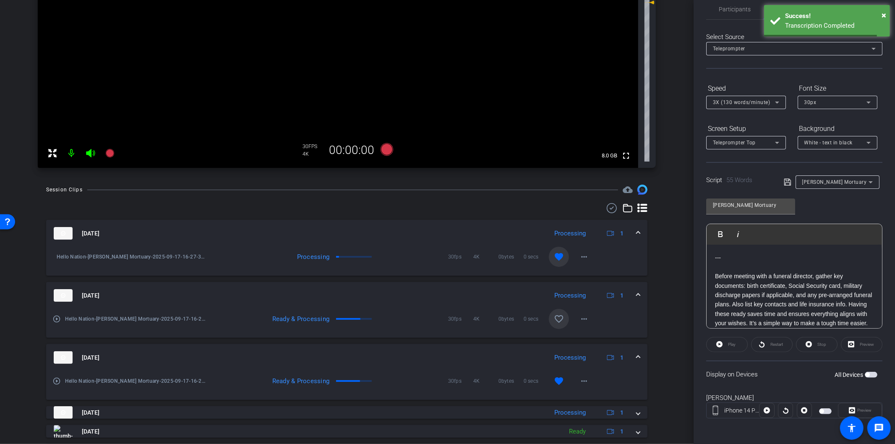
click at [867, 375] on span "button" at bounding box center [870, 375] width 13 height 6
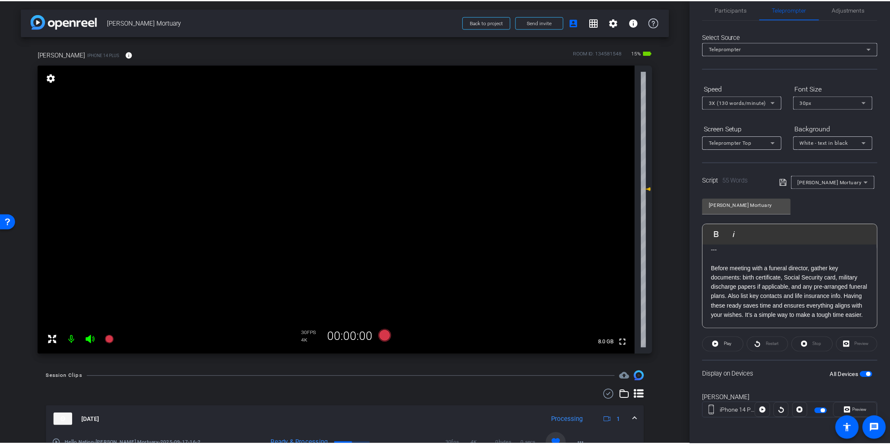
scroll to position [17, 0]
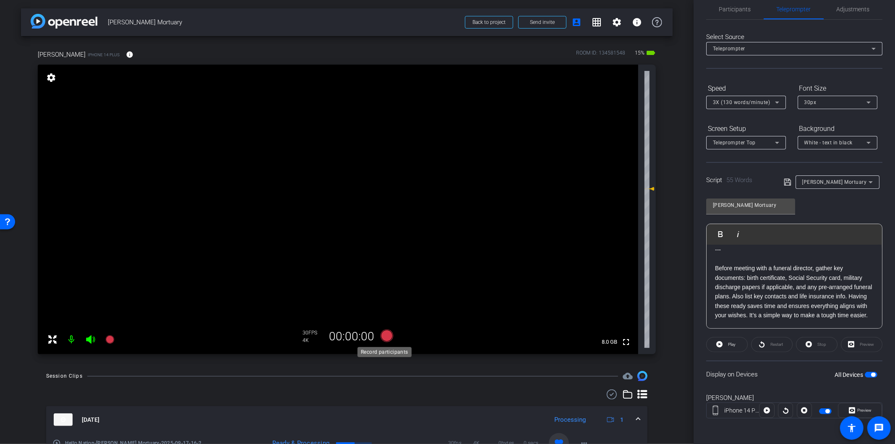
click at [384, 337] on icon at bounding box center [386, 335] width 13 height 13
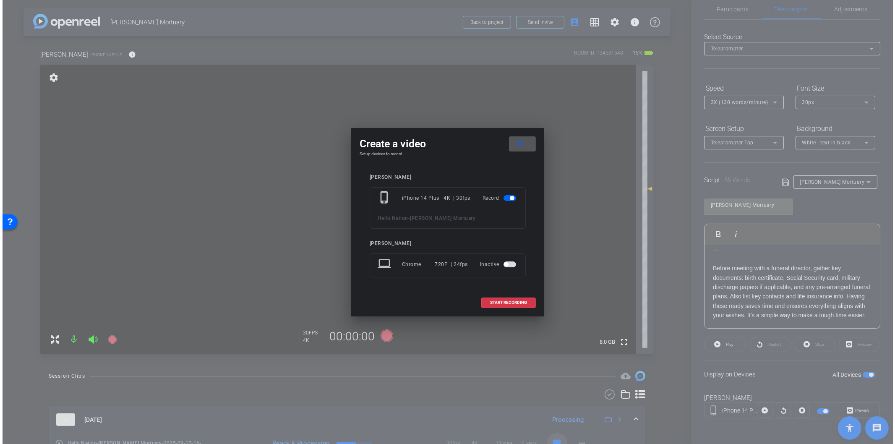
scroll to position [0, 0]
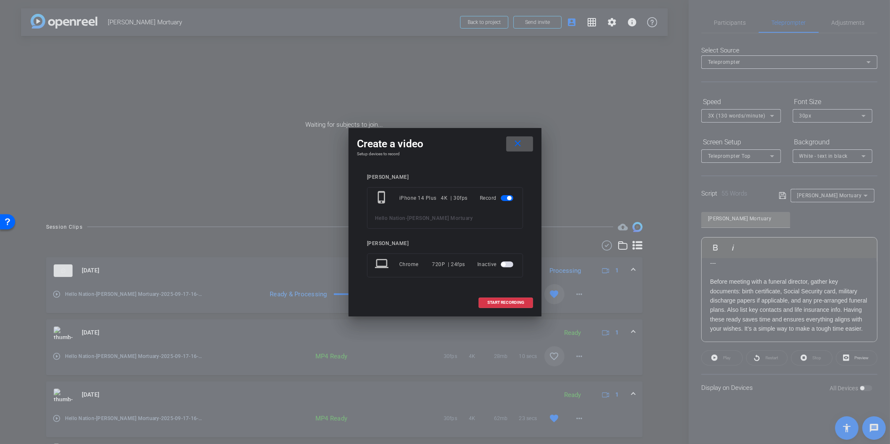
click at [516, 145] on mat-icon "close" at bounding box center [518, 143] width 10 height 10
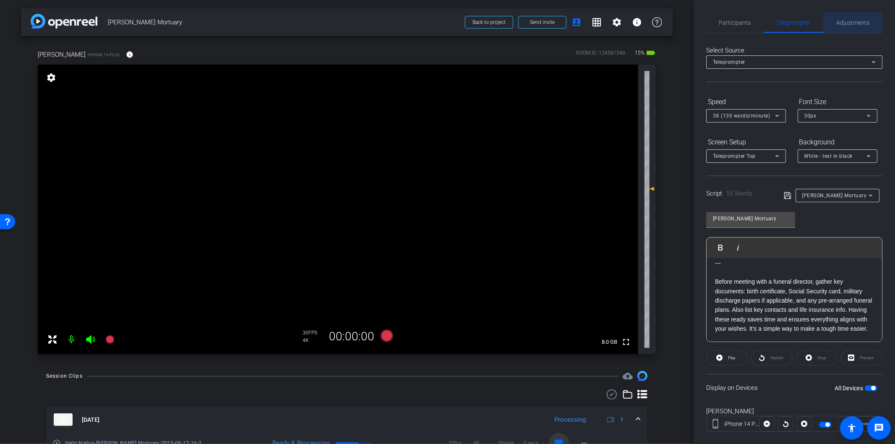
click at [846, 20] on span "Adjustments" at bounding box center [852, 23] width 33 height 6
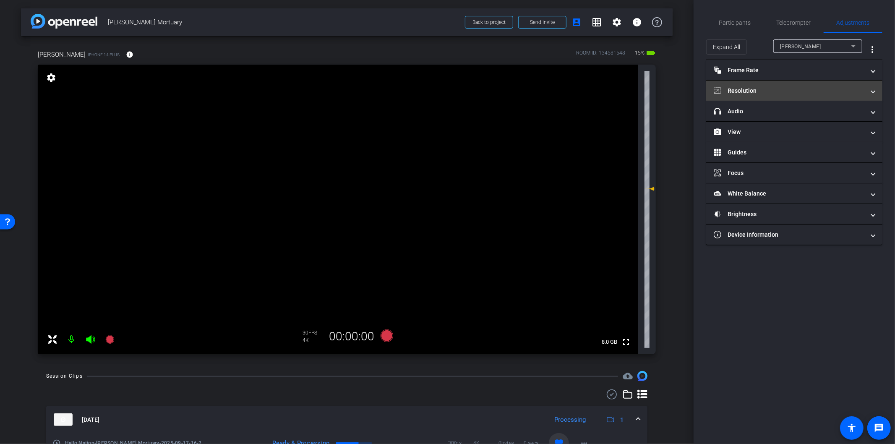
click at [772, 90] on mat-panel-title "Resolution" at bounding box center [788, 90] width 151 height 9
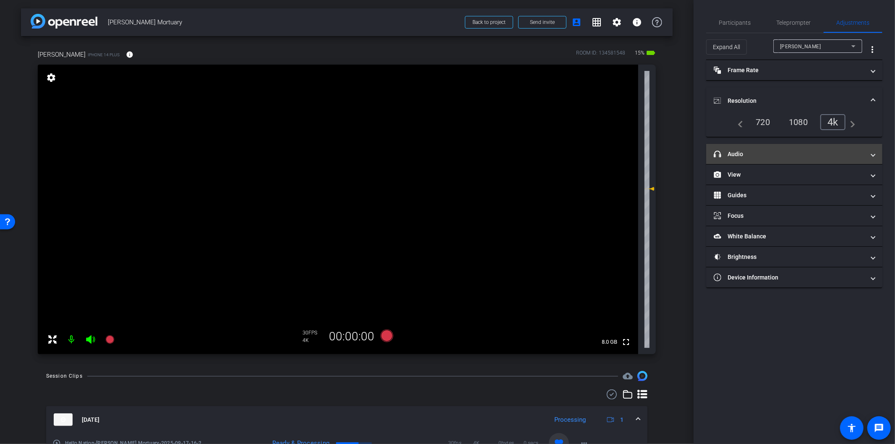
click at [768, 152] on mat-panel-title "headphone icon Audio" at bounding box center [788, 154] width 151 height 9
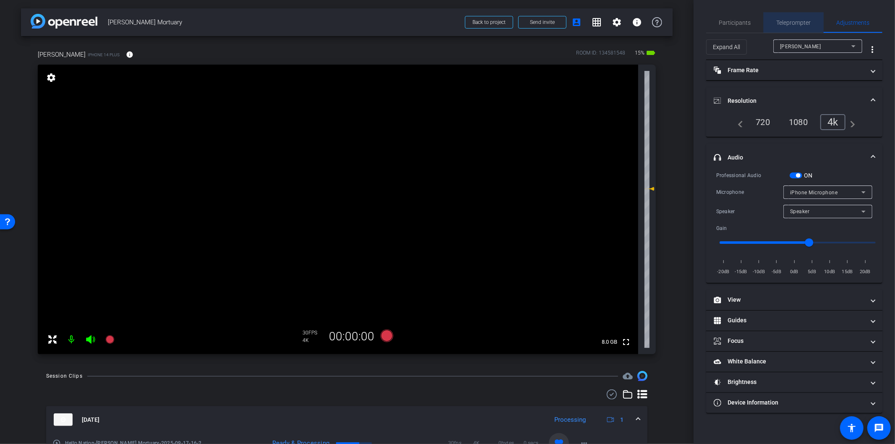
click at [791, 21] on span "Teleprompter" at bounding box center [793, 23] width 34 height 6
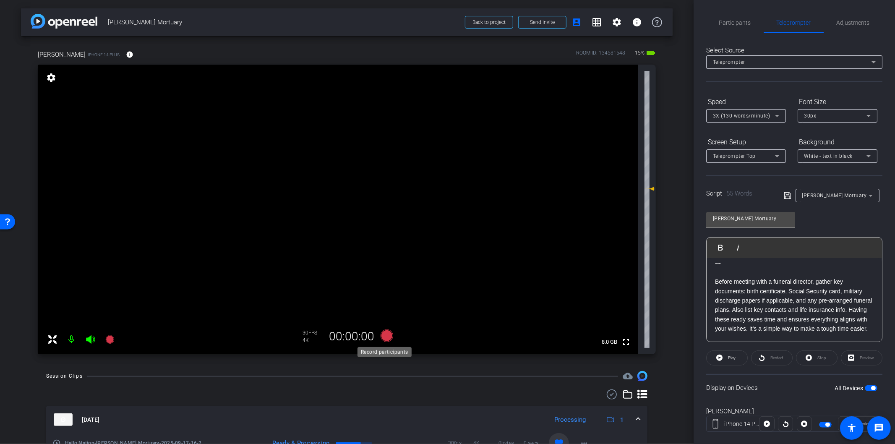
click at [382, 336] on icon at bounding box center [386, 335] width 13 height 13
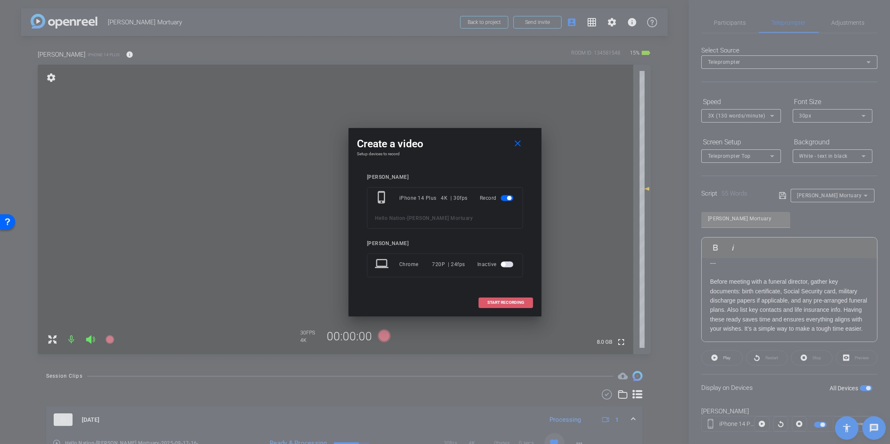
click at [522, 303] on span "START RECORDING" at bounding box center [505, 302] width 37 height 4
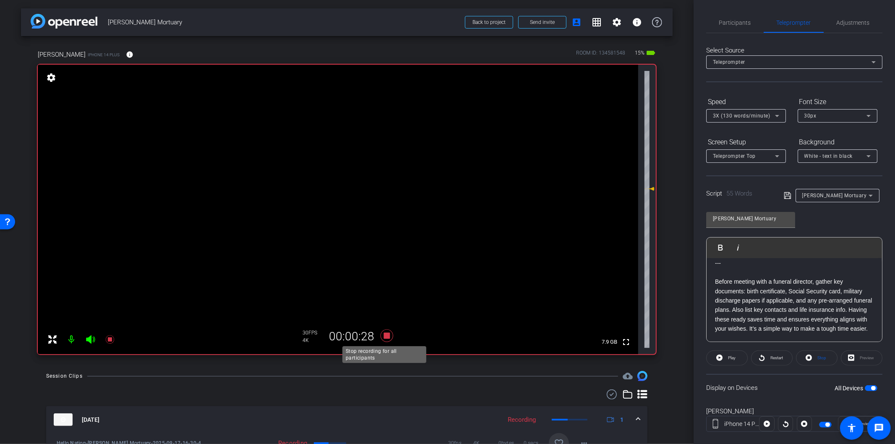
click at [385, 334] on icon at bounding box center [386, 335] width 13 height 13
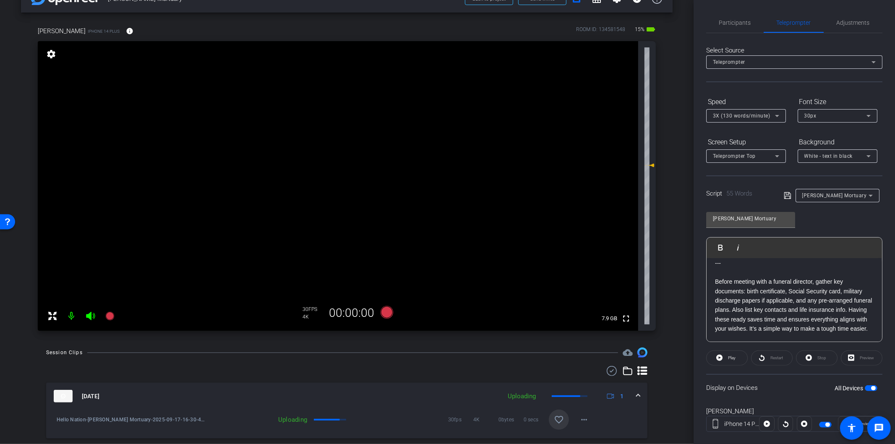
scroll to position [47, 0]
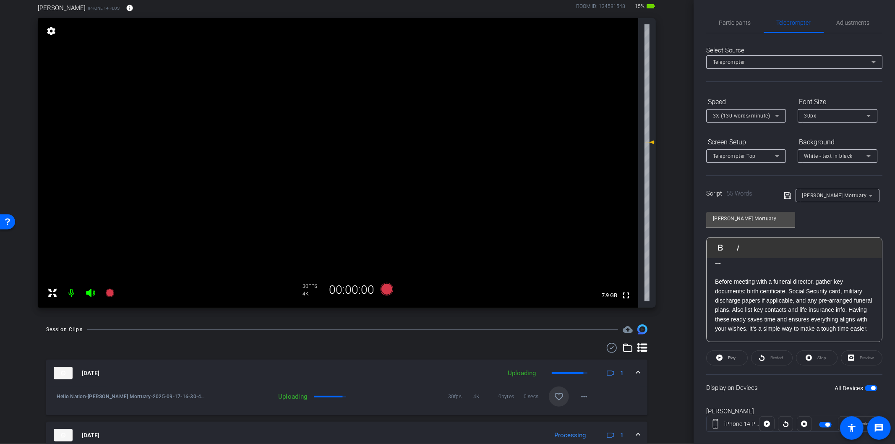
click at [559, 399] on mat-icon "favorite_border" at bounding box center [559, 396] width 10 height 10
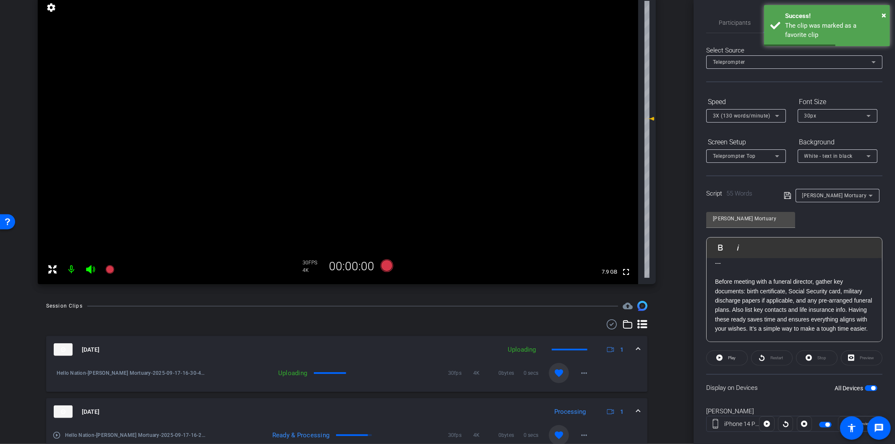
scroll to position [0, 0]
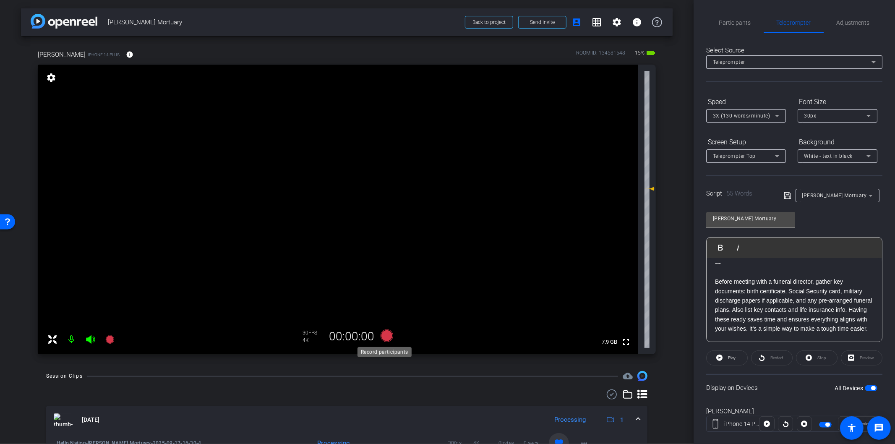
click at [383, 333] on icon at bounding box center [386, 335] width 13 height 13
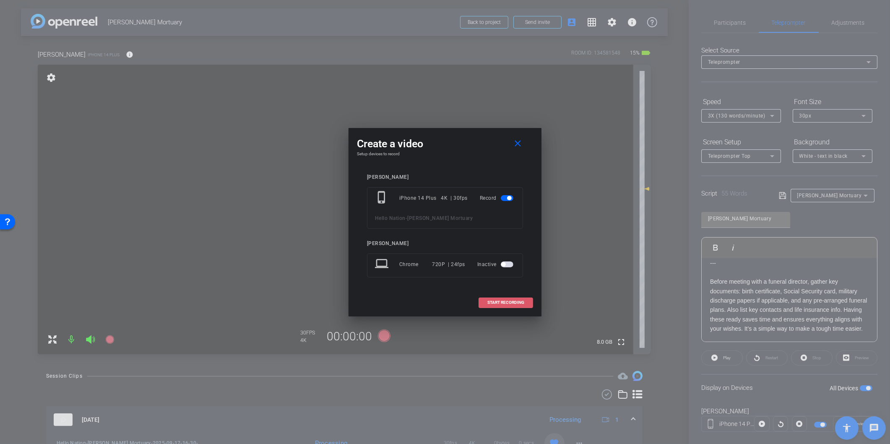
click at [501, 302] on span "START RECORDING" at bounding box center [505, 302] width 37 height 4
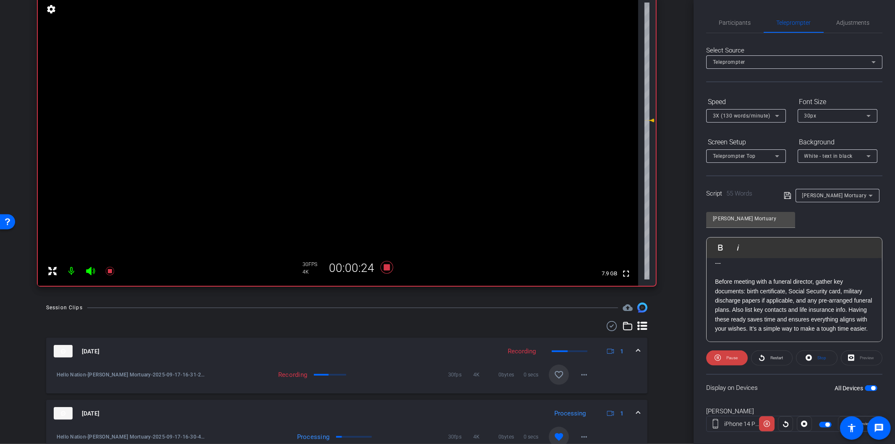
scroll to position [93, 0]
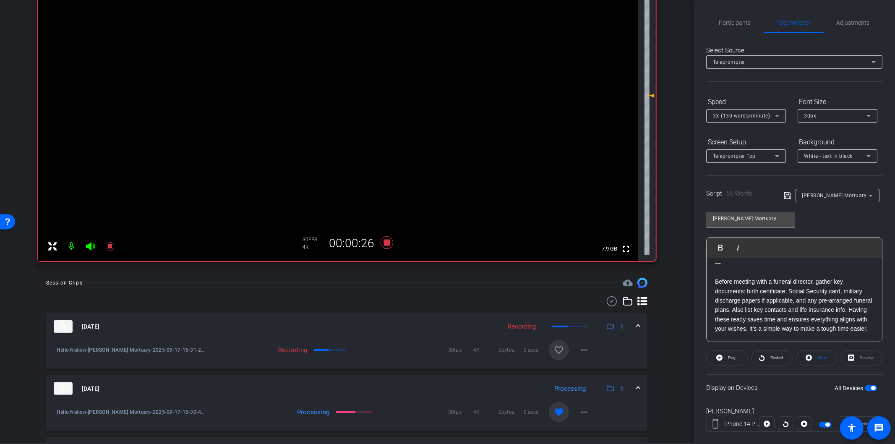
click at [554, 353] on mat-icon "favorite_border" at bounding box center [559, 350] width 10 height 10
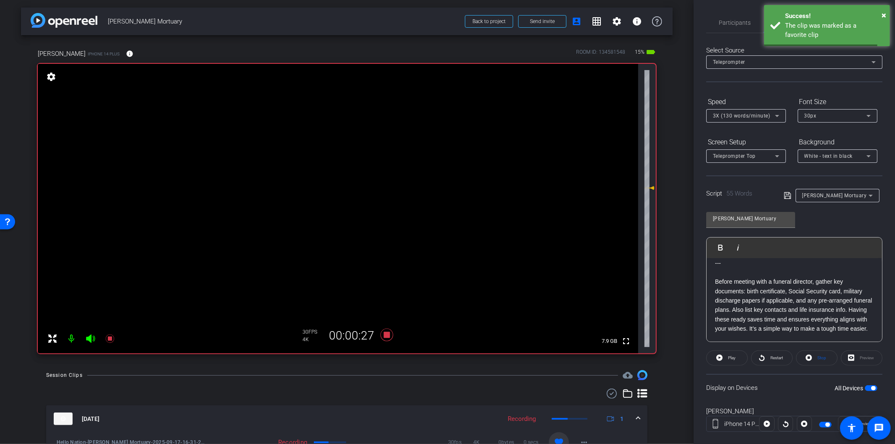
scroll to position [0, 0]
click at [383, 334] on icon at bounding box center [386, 335] width 13 height 13
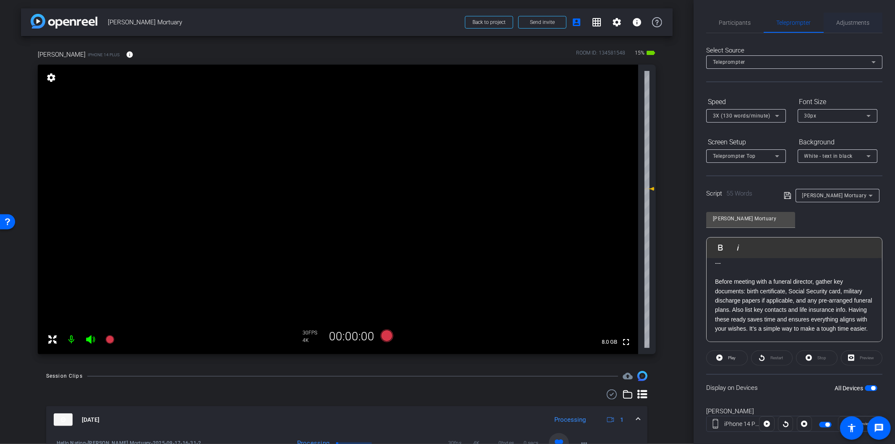
click at [841, 21] on span "Adjustments" at bounding box center [852, 23] width 33 height 6
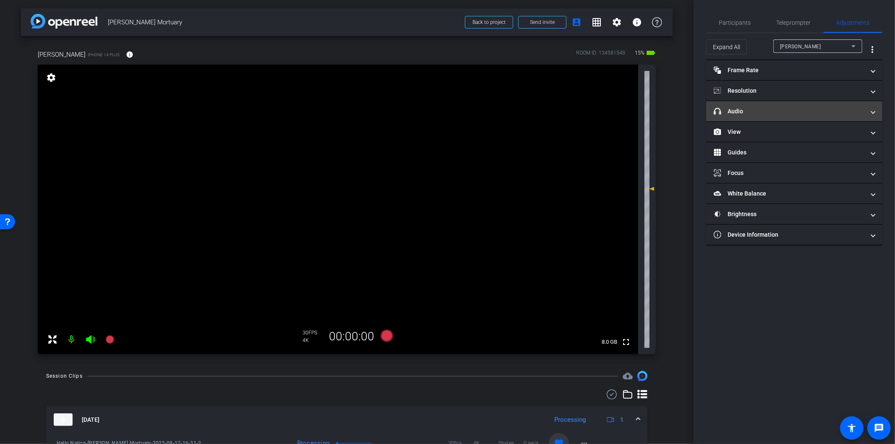
click at [752, 112] on mat-panel-title "headphone icon Audio" at bounding box center [788, 111] width 151 height 9
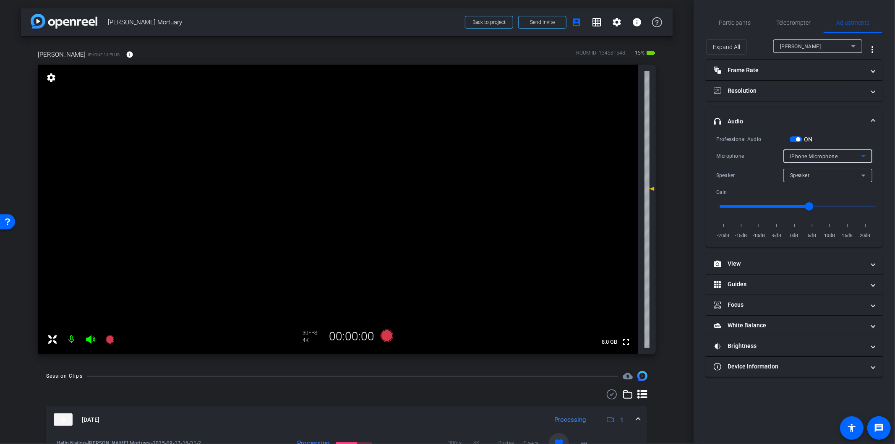
click at [830, 156] on span "iPhone Microphone" at bounding box center [814, 157] width 48 height 6
click at [828, 155] on div at bounding box center [447, 222] width 895 height 444
click at [790, 23] on span "Teleprompter" at bounding box center [793, 23] width 34 height 6
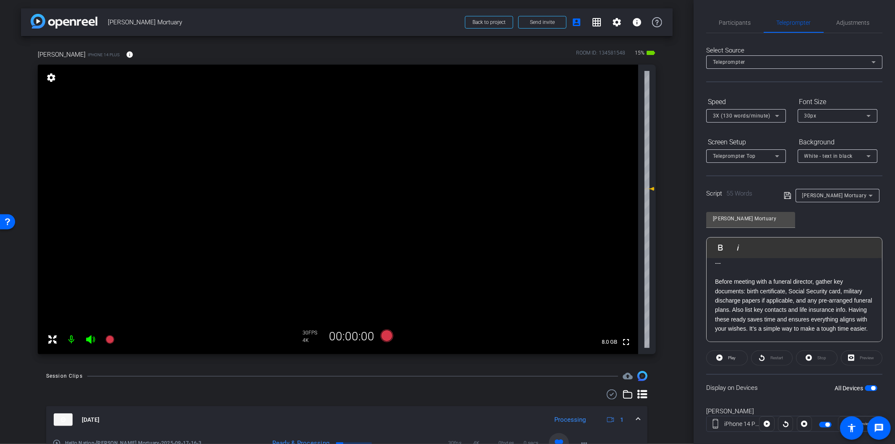
drag, startPoint x: 868, startPoint y: 387, endPoint x: 762, endPoint y: 309, distance: 132.0
click at [871, 387] on span "button" at bounding box center [873, 388] width 4 height 4
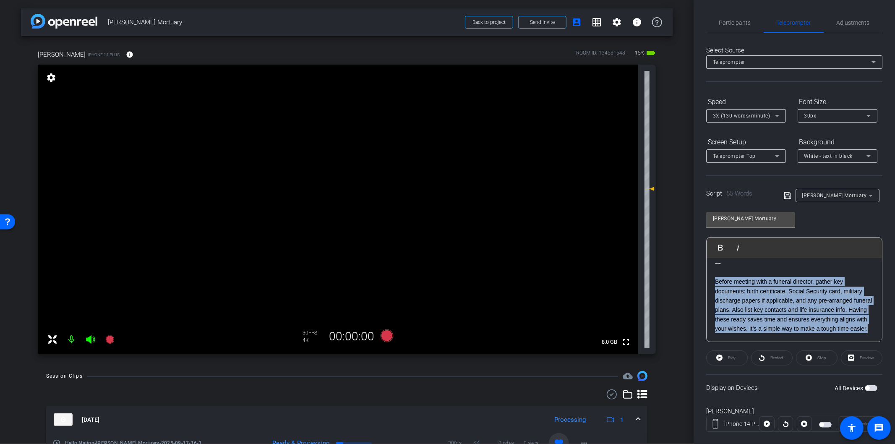
scroll to position [17, 0]
drag, startPoint x: 712, startPoint y: 288, endPoint x: 802, endPoint y: 324, distance: 97.7
click at [802, 324] on div "--- Before meeting with a funeral director, gather key documents: birth certifi…" at bounding box center [793, 296] width 175 height 92
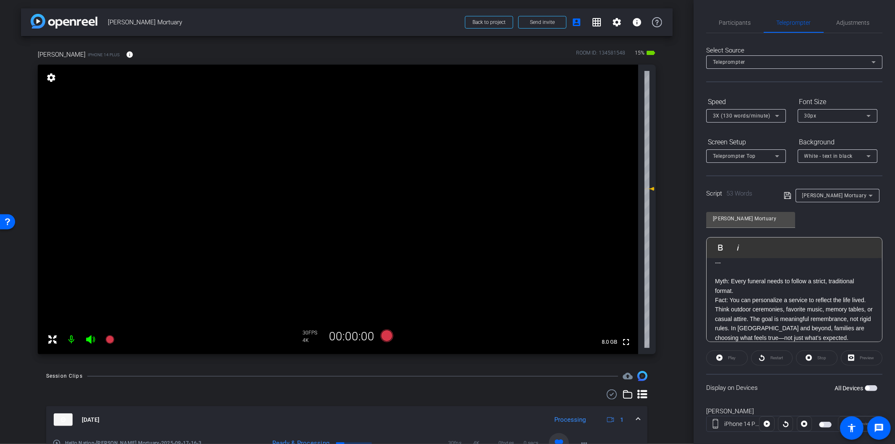
scroll to position [0, 0]
click at [867, 388] on span "button" at bounding box center [870, 388] width 13 height 6
click at [386, 337] on icon at bounding box center [386, 335] width 13 height 13
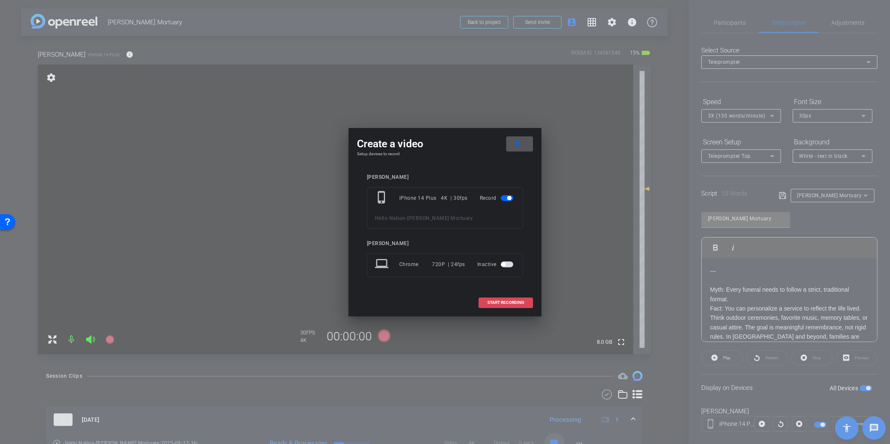
click at [526, 304] on span at bounding box center [506, 302] width 54 height 20
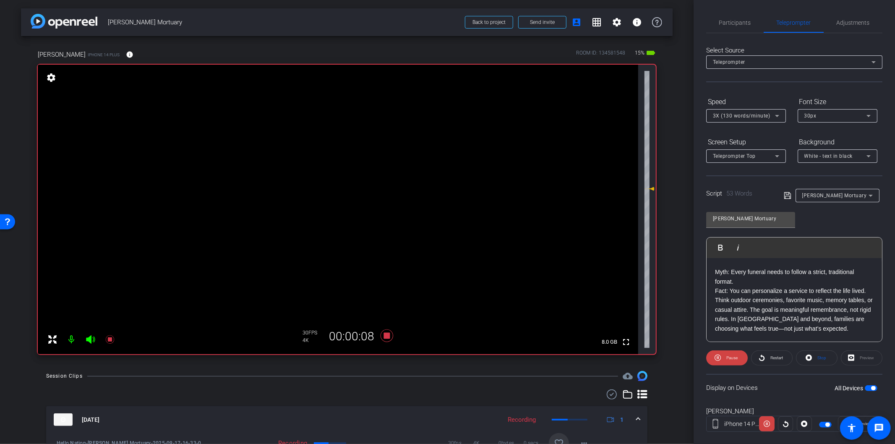
scroll to position [47, 0]
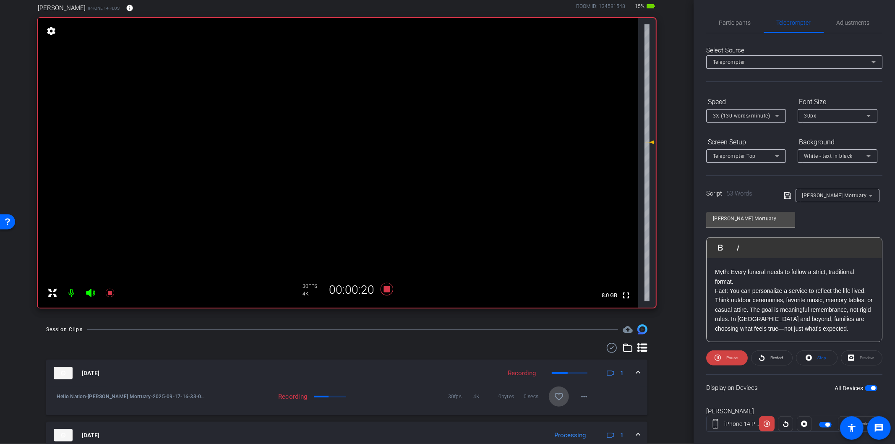
click at [555, 393] on mat-icon "favorite_border" at bounding box center [559, 396] width 10 height 10
click at [383, 290] on icon at bounding box center [386, 289] width 13 height 13
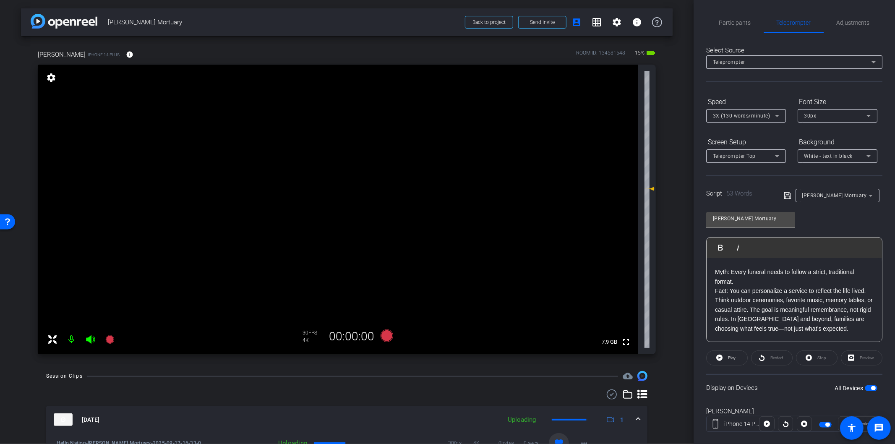
scroll to position [0, 0]
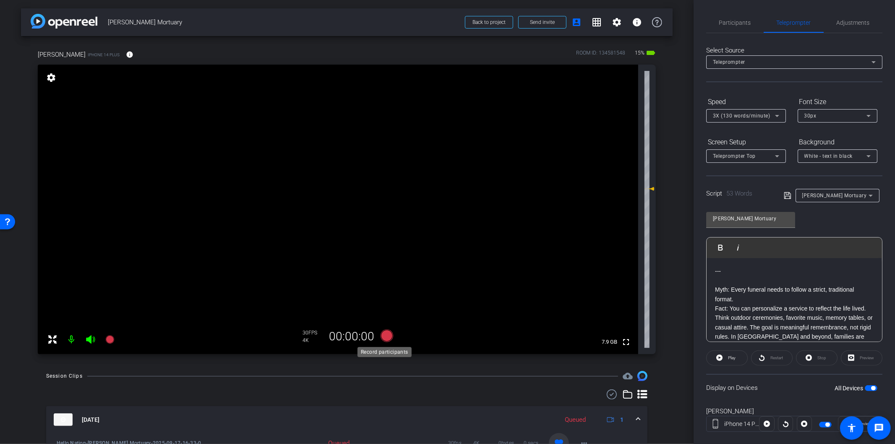
click at [382, 335] on icon at bounding box center [386, 335] width 13 height 13
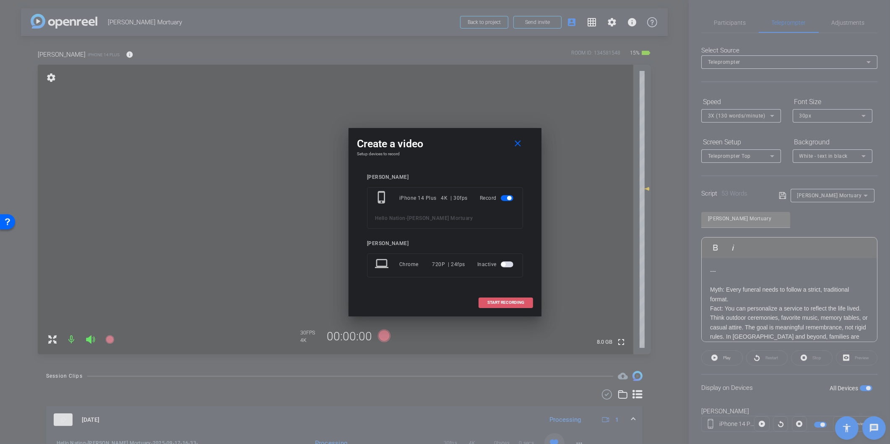
click at [508, 303] on span "START RECORDING" at bounding box center [505, 302] width 37 height 4
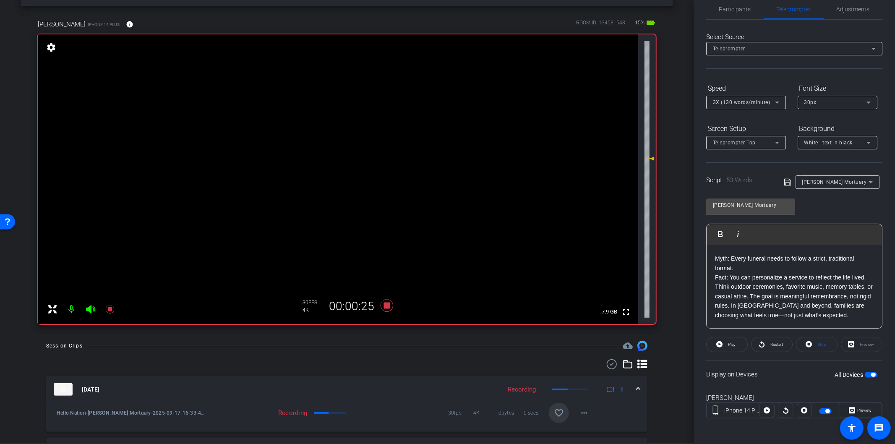
scroll to position [47, 0]
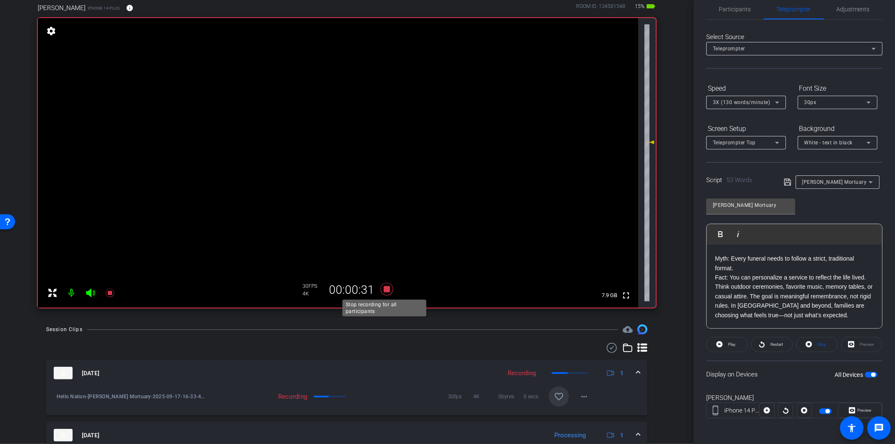
click at [383, 291] on icon at bounding box center [386, 289] width 13 height 13
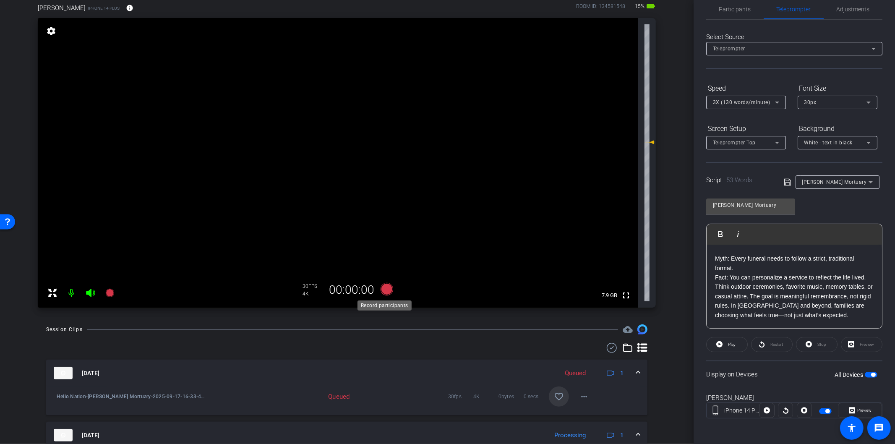
click at [385, 289] on icon at bounding box center [386, 289] width 13 height 13
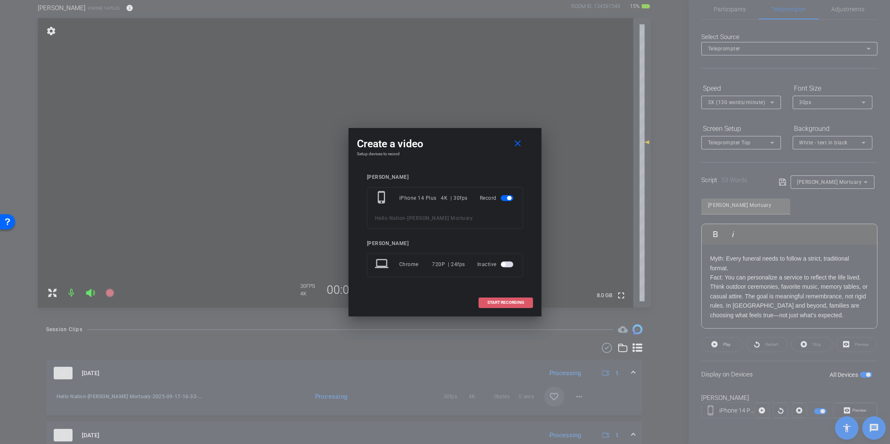
click at [496, 304] on span "START RECORDING" at bounding box center [505, 302] width 37 height 4
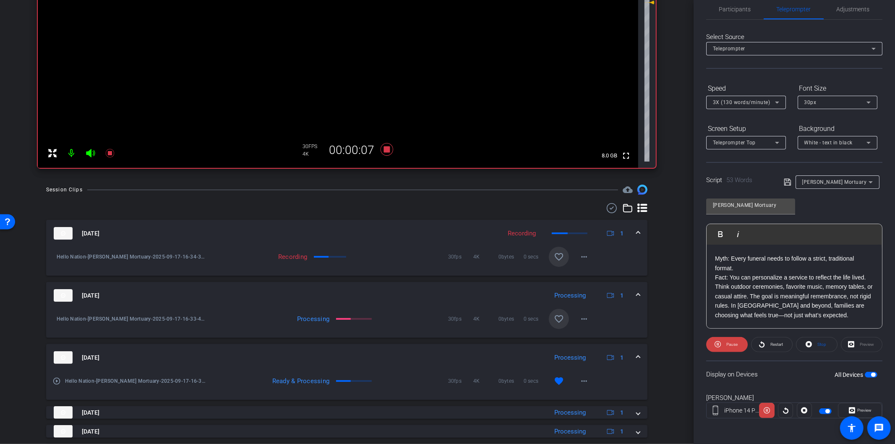
scroll to position [140, 0]
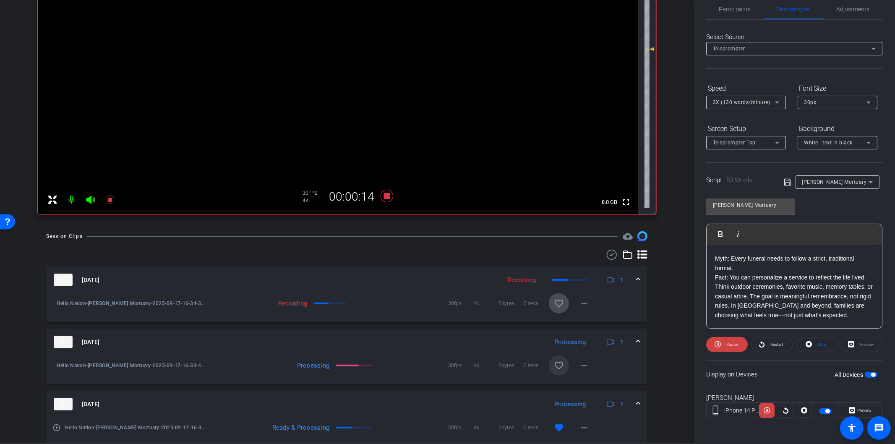
click at [554, 302] on mat-icon "favorite_border" at bounding box center [559, 303] width 10 height 10
click at [383, 198] on icon at bounding box center [386, 196] width 13 height 13
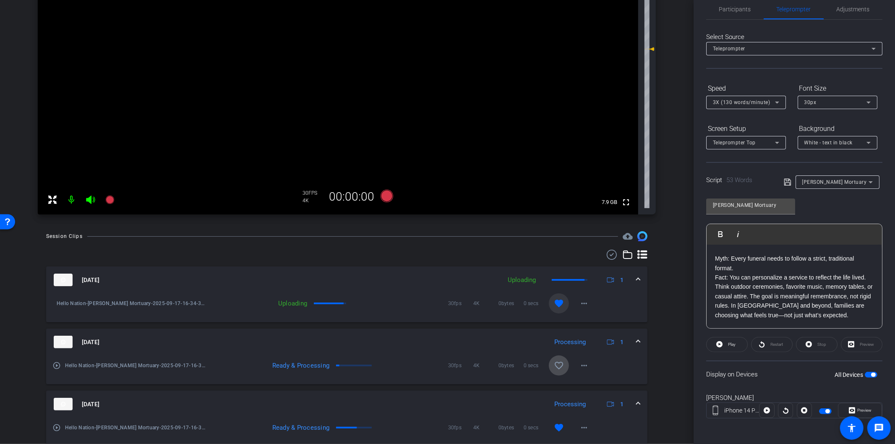
click at [555, 365] on mat-icon "favorite_border" at bounding box center [559, 365] width 10 height 10
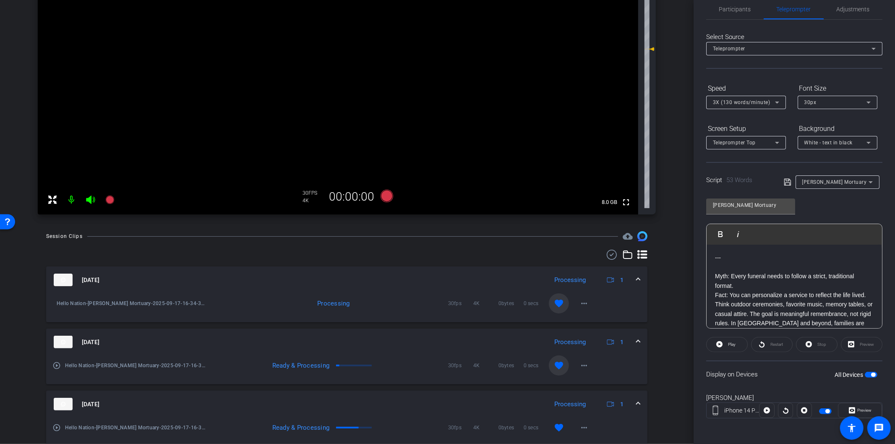
click at [865, 374] on span "button" at bounding box center [870, 375] width 13 height 6
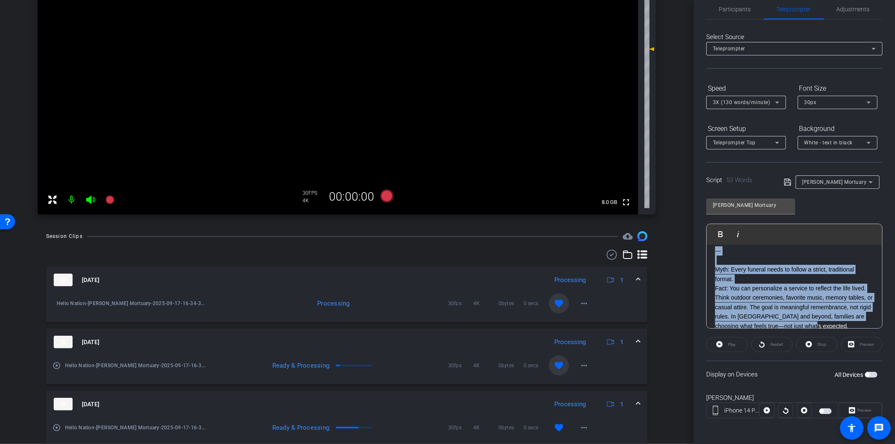
scroll to position [5, 0]
drag, startPoint x: 759, startPoint y: 314, endPoint x: 707, endPoint y: 268, distance: 69.8
click at [707, 268] on div "--- Myth: Every funeral needs to follow a strict, traditional format. Fact: You…" at bounding box center [793, 290] width 175 height 101
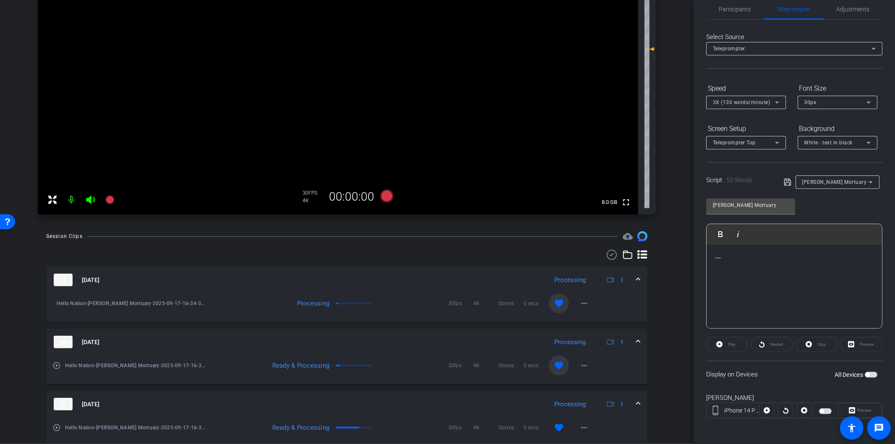
scroll to position [0, 0]
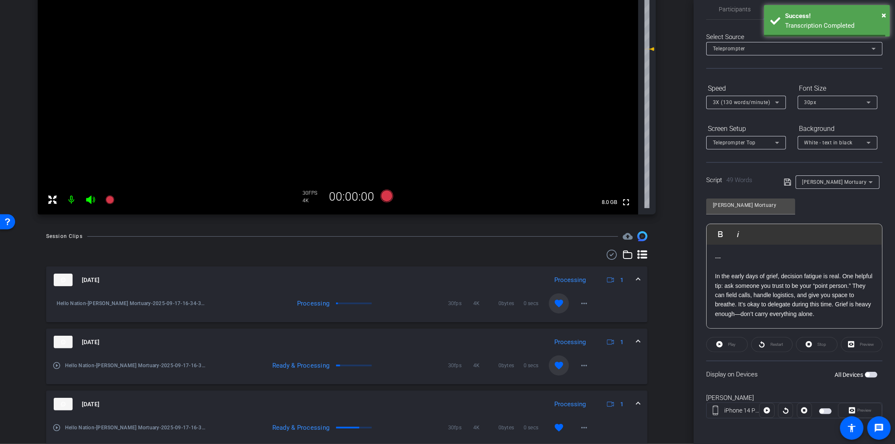
click at [865, 374] on span "button" at bounding box center [867, 374] width 4 height 4
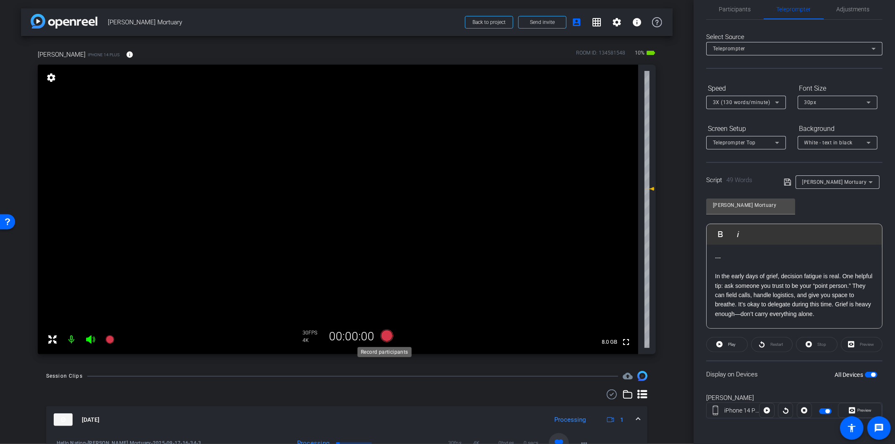
click at [385, 338] on icon at bounding box center [386, 335] width 13 height 13
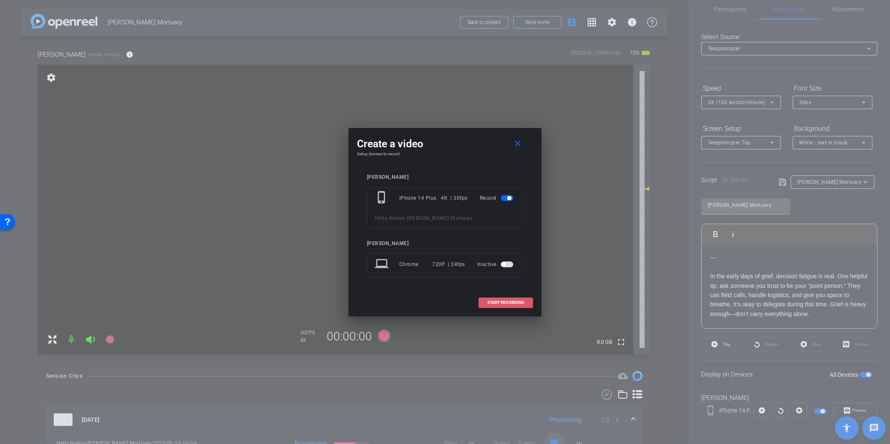
click at [526, 304] on span at bounding box center [506, 302] width 54 height 20
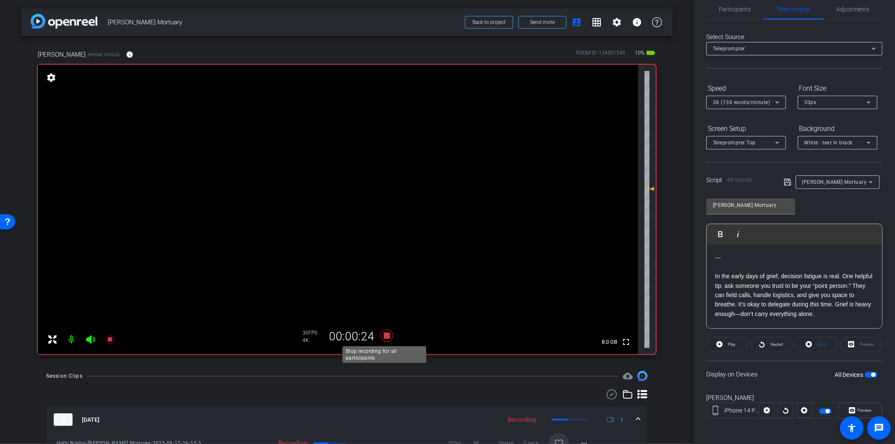
click at [386, 336] on icon at bounding box center [386, 335] width 13 height 13
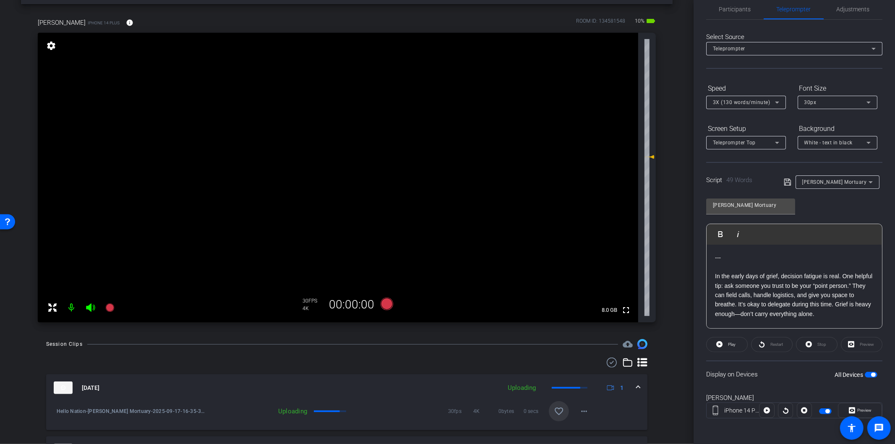
scroll to position [93, 0]
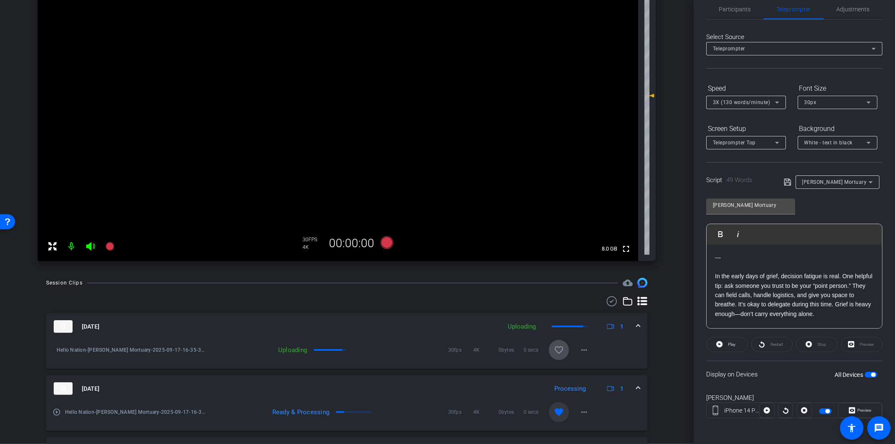
click at [557, 350] on mat-icon "favorite_border" at bounding box center [559, 350] width 10 height 10
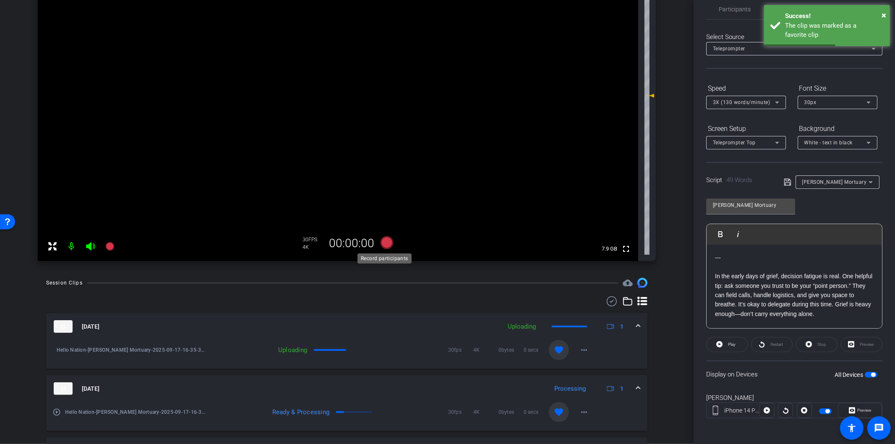
click at [383, 245] on icon at bounding box center [386, 242] width 13 height 13
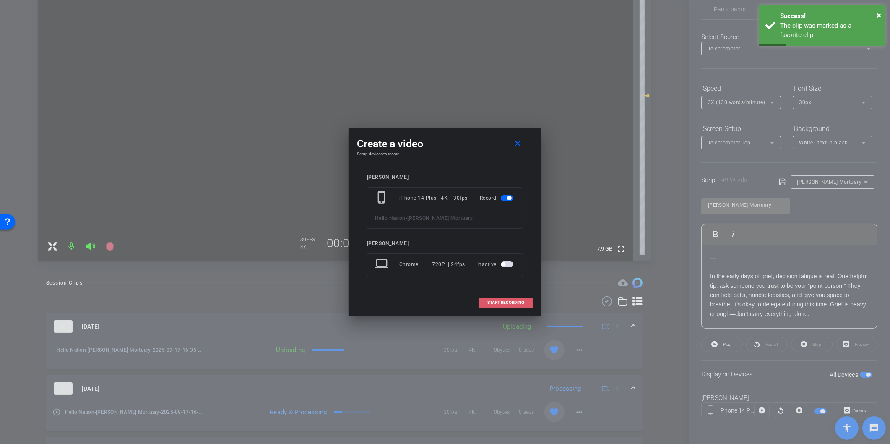
click at [510, 303] on span "START RECORDING" at bounding box center [505, 302] width 37 height 4
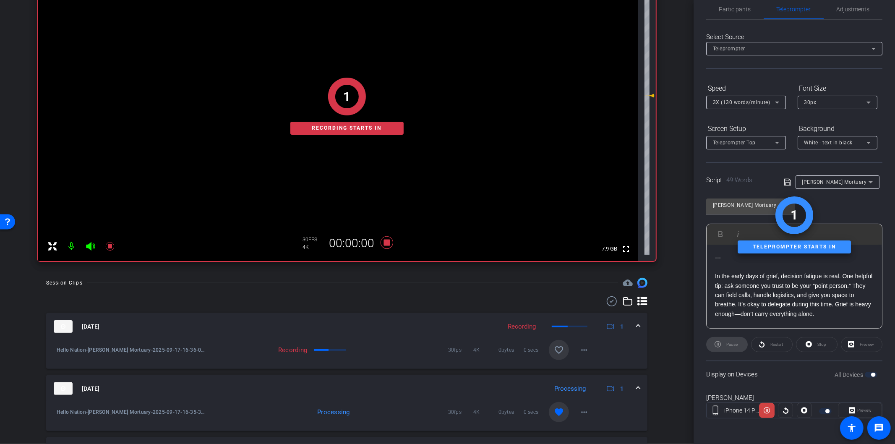
scroll to position [47, 0]
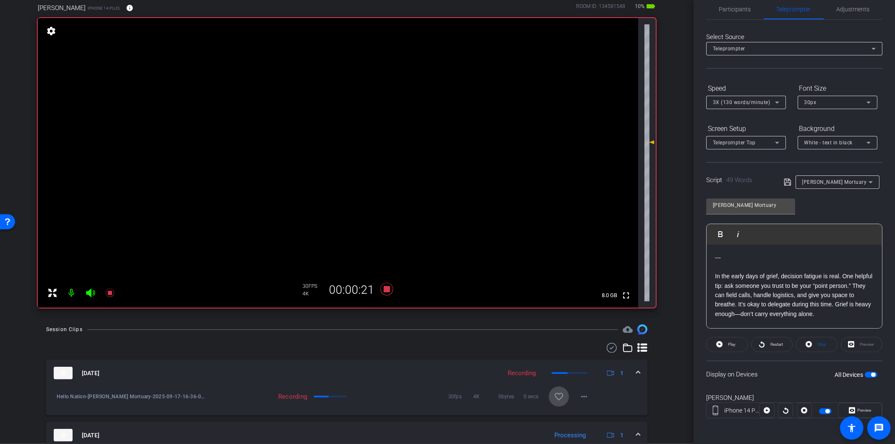
click at [555, 397] on mat-icon "favorite_border" at bounding box center [559, 396] width 10 height 10
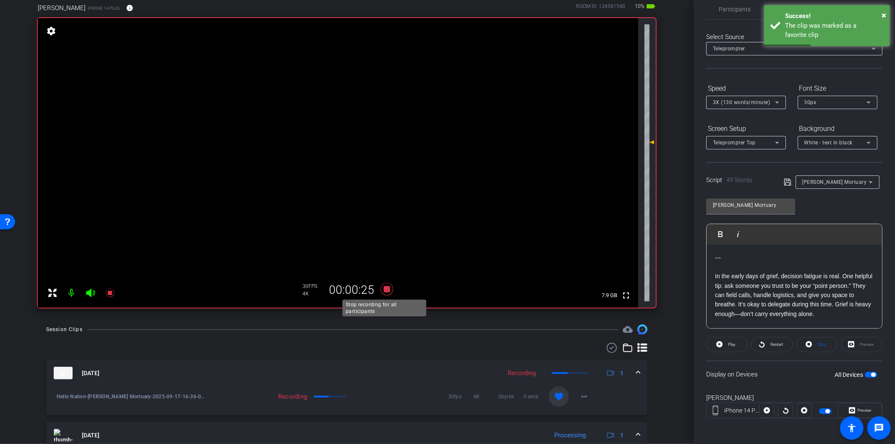
click at [382, 290] on icon at bounding box center [386, 289] width 13 height 13
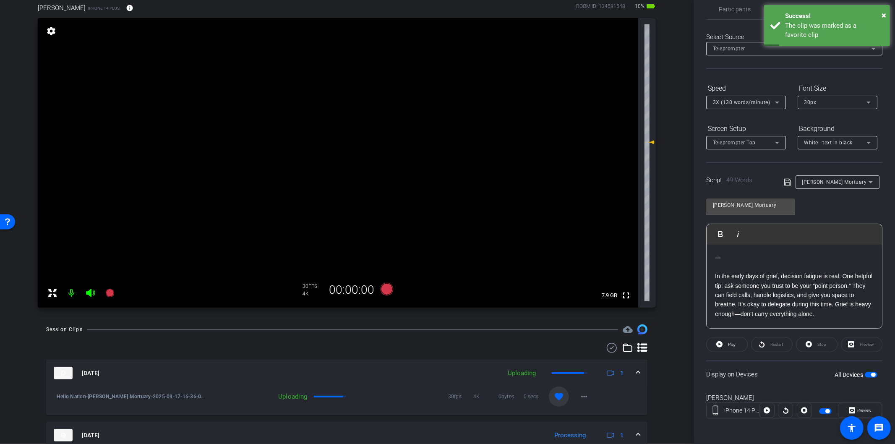
scroll to position [93, 0]
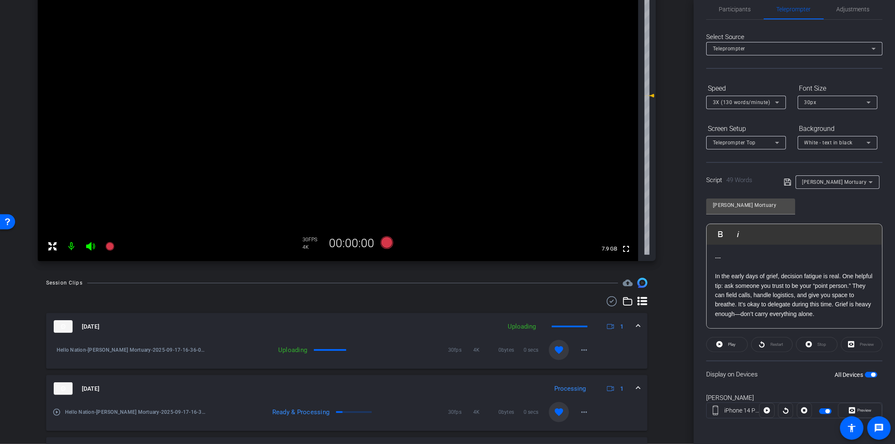
click at [870, 375] on span "button" at bounding box center [870, 375] width 13 height 6
click at [383, 245] on icon at bounding box center [386, 242] width 13 height 13
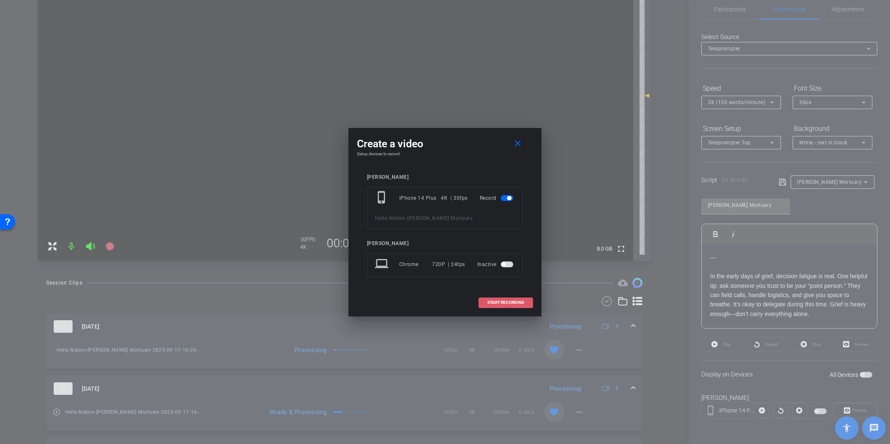
click at [505, 303] on span "START RECORDING" at bounding box center [505, 302] width 37 height 4
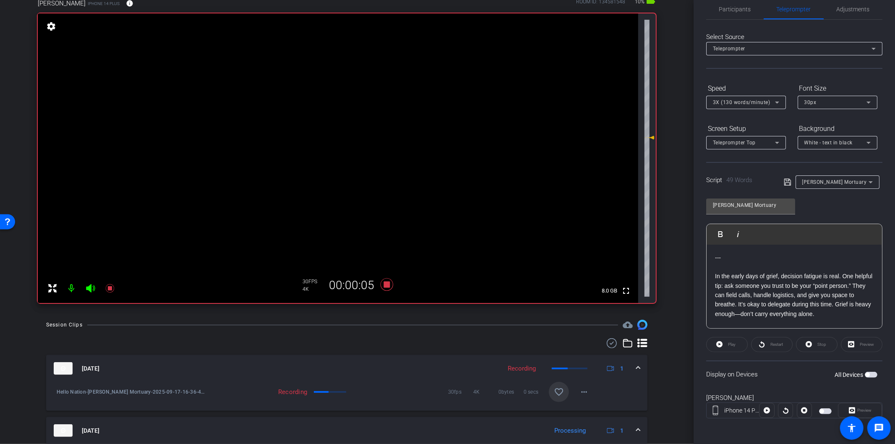
scroll to position [0, 0]
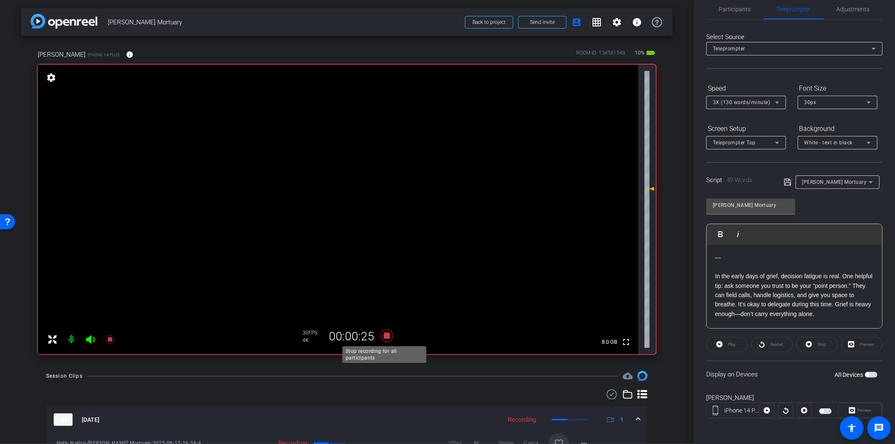
click at [384, 336] on icon at bounding box center [386, 335] width 13 height 13
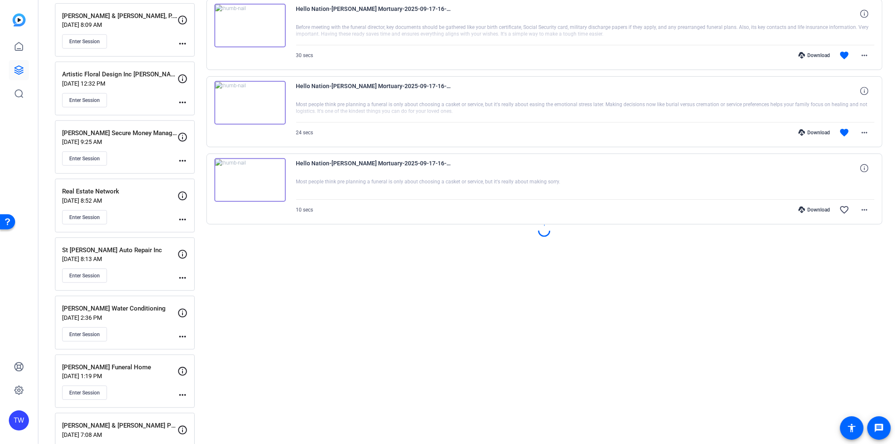
scroll to position [559, 0]
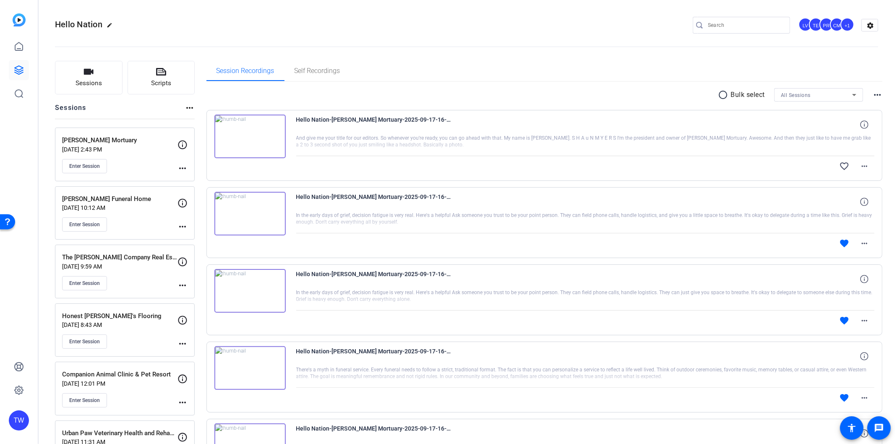
click at [124, 150] on p "[DATE] 2:43 PM" at bounding box center [119, 149] width 115 height 7
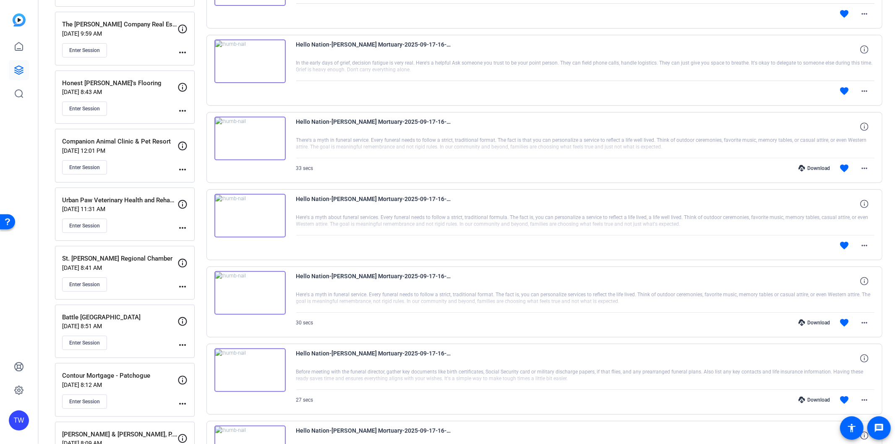
scroll to position [652, 0]
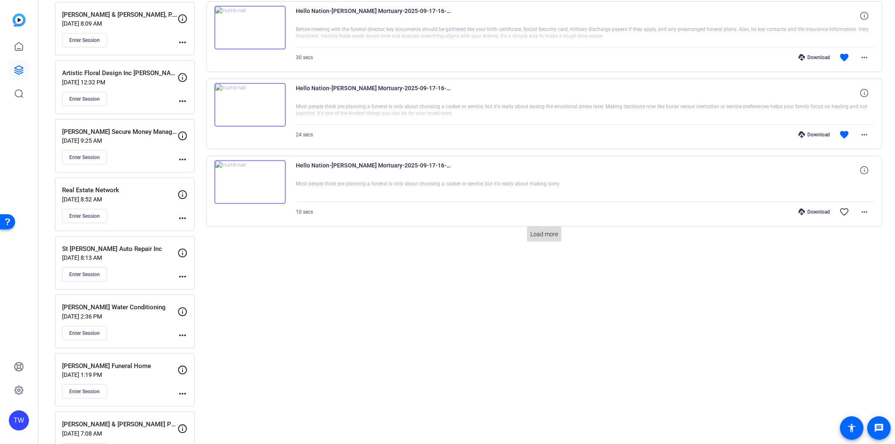
click at [542, 231] on span "Load more" at bounding box center [544, 234] width 28 height 9
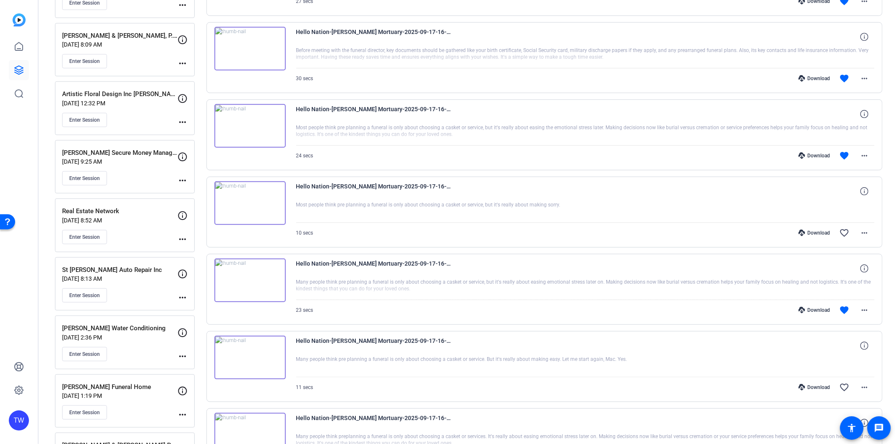
scroll to position [606, 0]
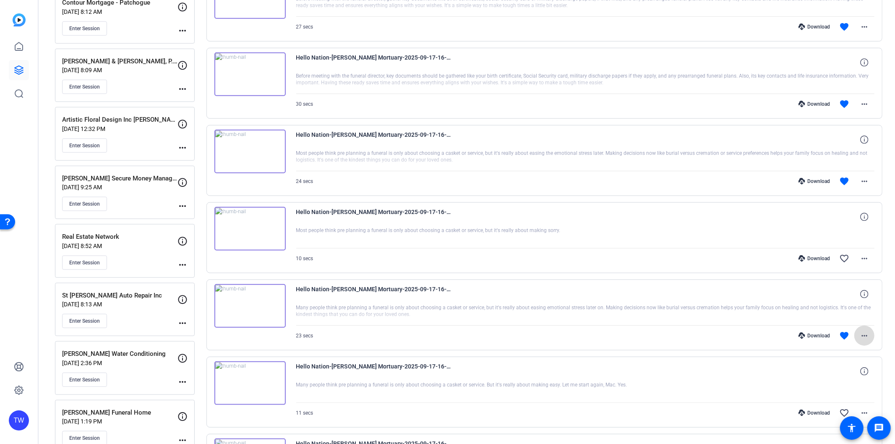
click at [861, 336] on mat-icon "more_horiz" at bounding box center [864, 336] width 10 height 10
click at [831, 256] on span "Download MP4" at bounding box center [837, 256] width 50 height 10
click at [864, 183] on mat-icon "more_horiz" at bounding box center [864, 181] width 10 height 10
click at [837, 220] on span "Download MP4" at bounding box center [837, 220] width 50 height 10
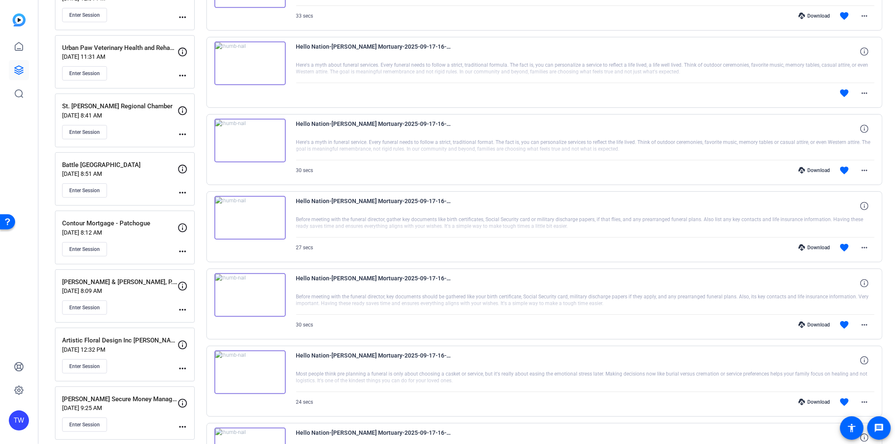
scroll to position [372, 0]
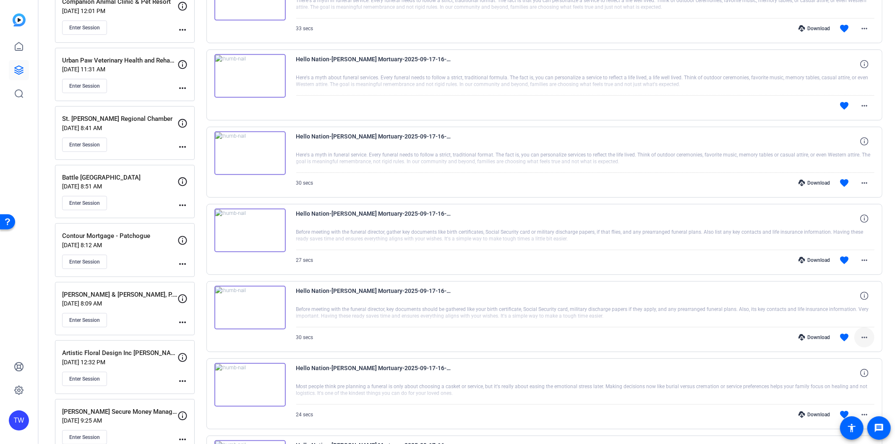
click at [859, 337] on mat-icon "more_horiz" at bounding box center [864, 337] width 10 height 10
click at [843, 261] on span "Download MP4" at bounding box center [837, 257] width 50 height 10
click at [859, 261] on mat-icon "more_horiz" at bounding box center [864, 260] width 10 height 10
click at [843, 295] on span "Download MP4" at bounding box center [837, 299] width 50 height 10
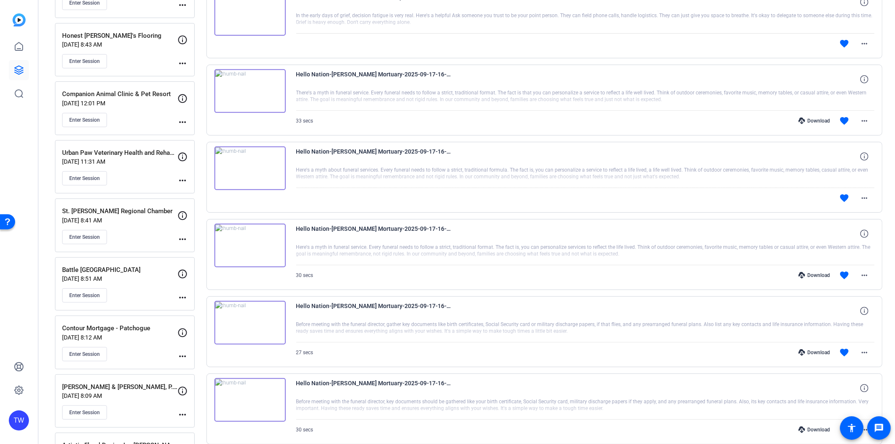
scroll to position [279, 0]
click at [860, 278] on mat-icon "more_horiz" at bounding box center [864, 276] width 10 height 10
click at [845, 315] on span "Download MP4" at bounding box center [837, 315] width 50 height 10
click at [859, 123] on mat-icon "more_horiz" at bounding box center [864, 122] width 10 height 10
click at [836, 161] on span "Download MP4" at bounding box center [837, 160] width 50 height 10
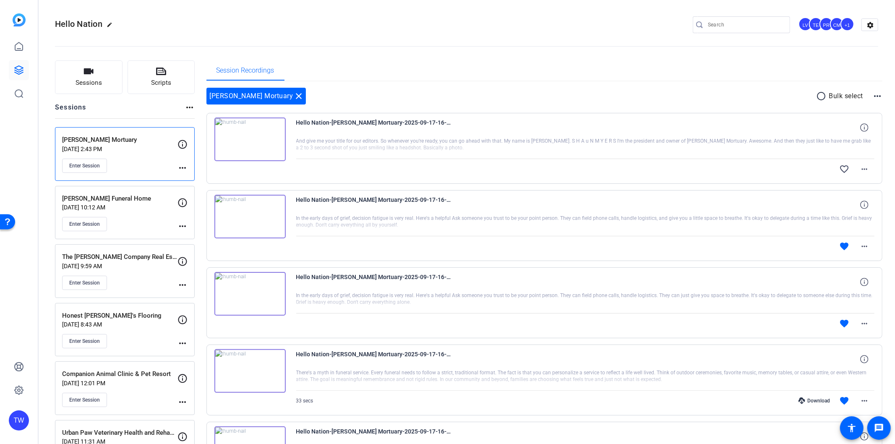
scroll to position [0, 0]
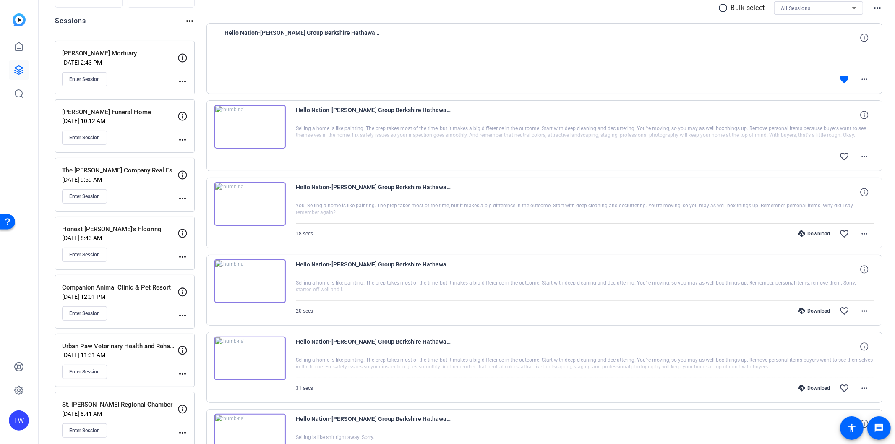
scroll to position [93, 0]
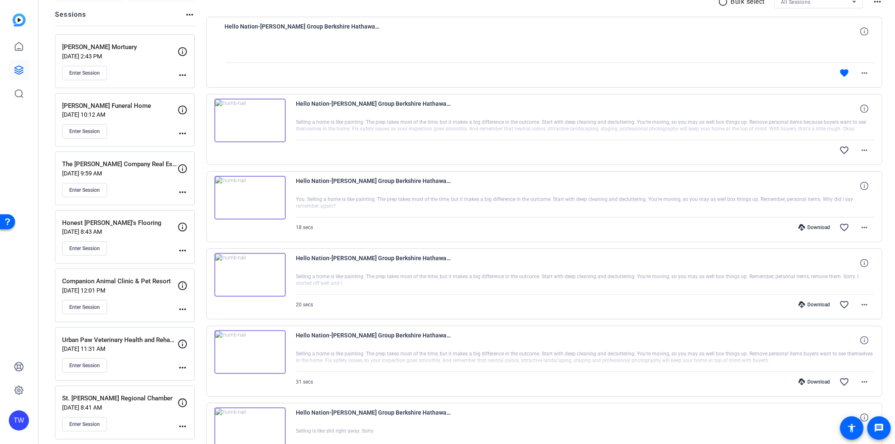
click at [126, 68] on div "Enter Session" at bounding box center [119, 73] width 115 height 14
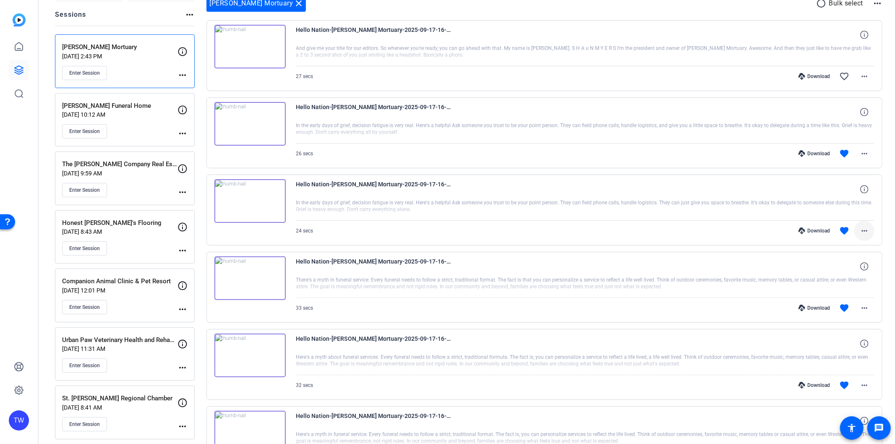
click at [859, 229] on mat-icon "more_horiz" at bounding box center [864, 231] width 10 height 10
click at [837, 269] on span "Download MP4" at bounding box center [837, 269] width 50 height 10
click at [859, 153] on mat-icon "more_horiz" at bounding box center [864, 153] width 10 height 10
click at [845, 190] on span "Download MP4" at bounding box center [837, 192] width 50 height 10
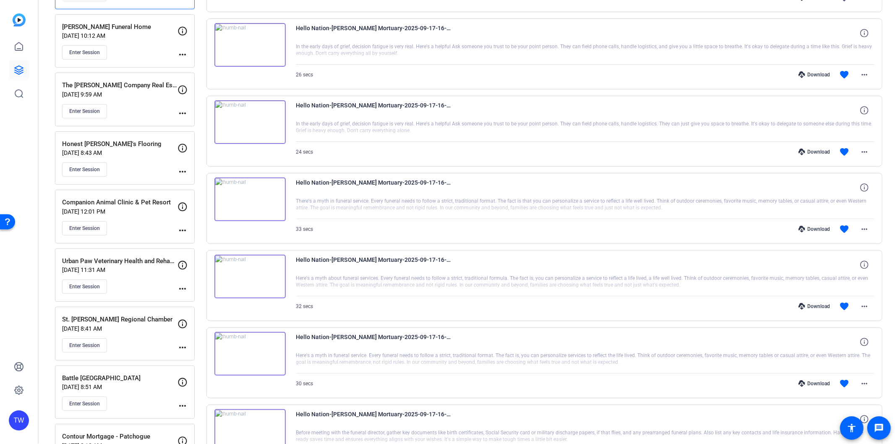
scroll to position [186, 0]
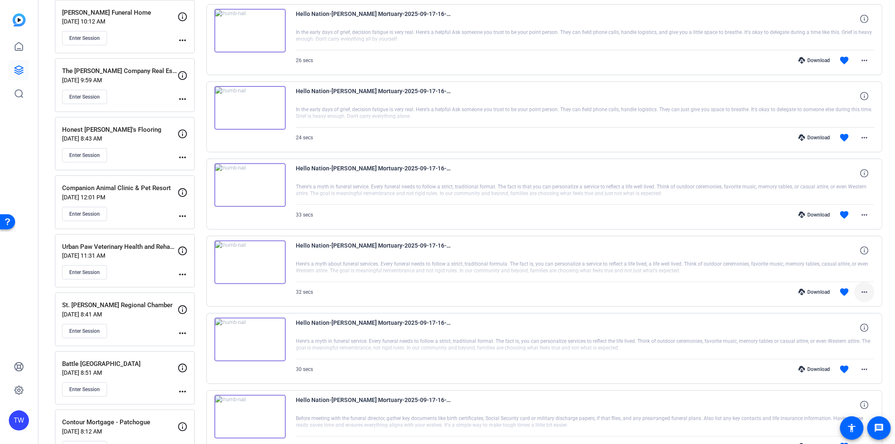
click at [859, 294] on mat-icon "more_horiz" at bounding box center [864, 292] width 10 height 10
click at [830, 329] on span "Download MP4" at bounding box center [837, 330] width 50 height 10
